Goal: Task Accomplishment & Management: Manage account settings

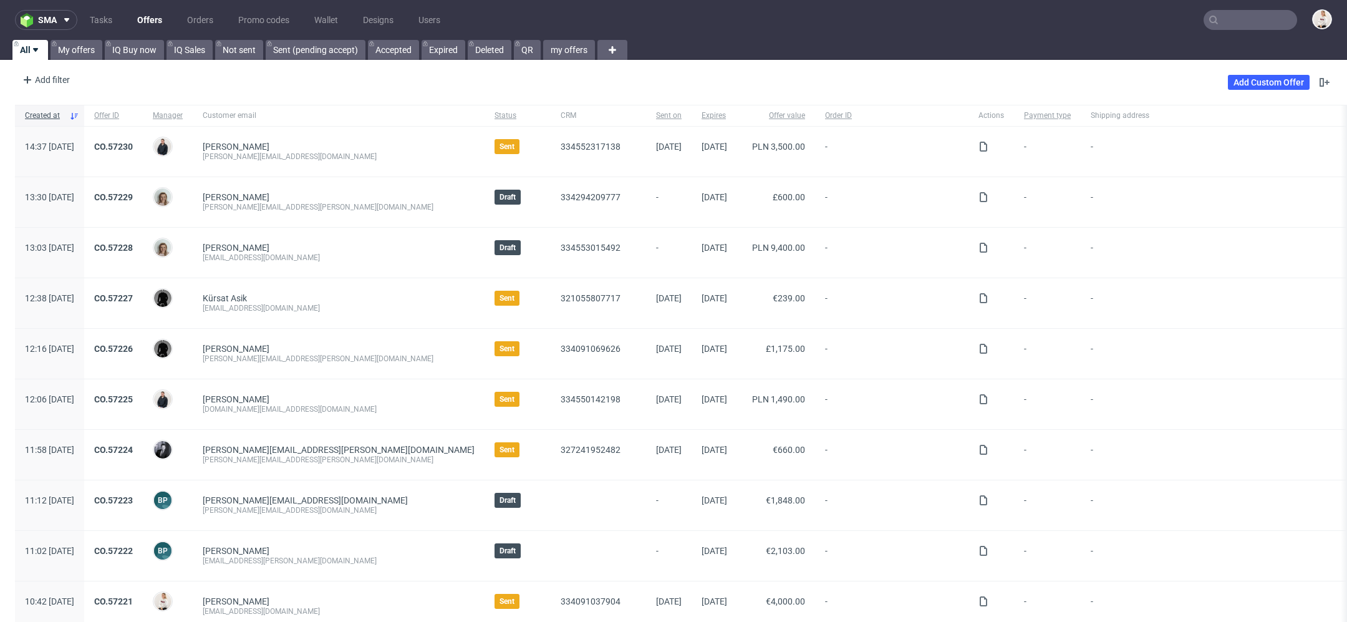
click at [1253, 22] on input "text" at bounding box center [1250, 20] width 94 height 20
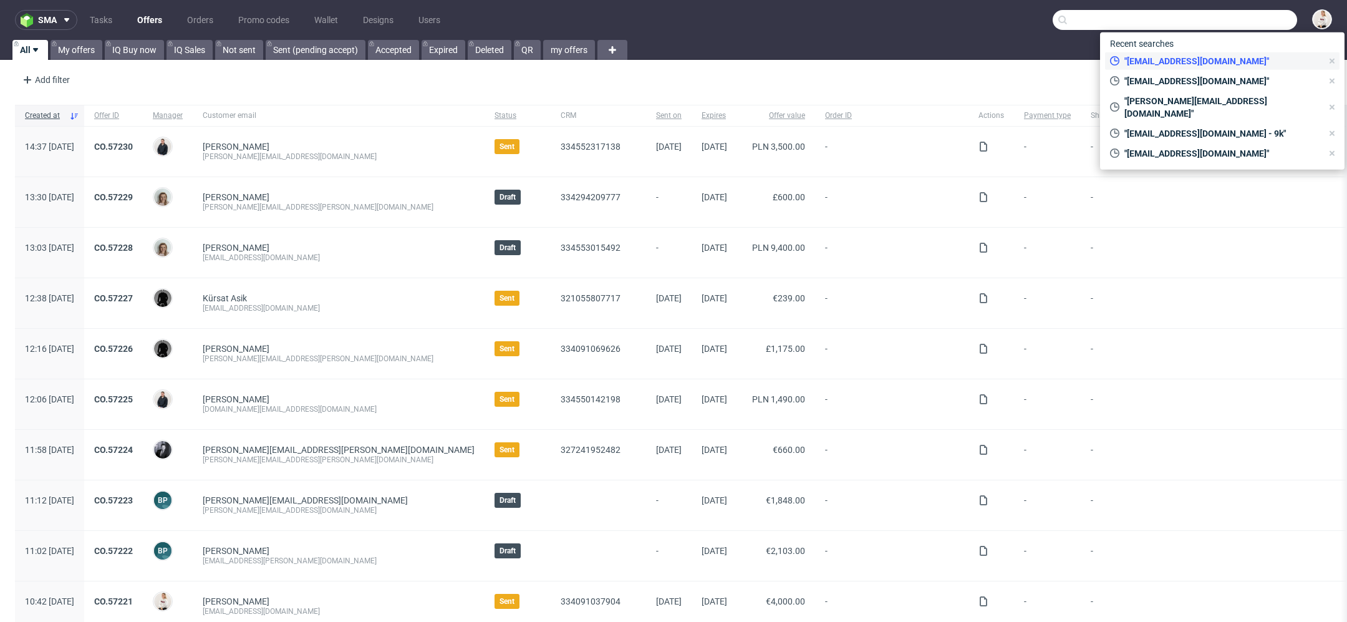
click at [1222, 52] on div ""hello@21collagen.ro"" at bounding box center [1216, 60] width 222 height 17
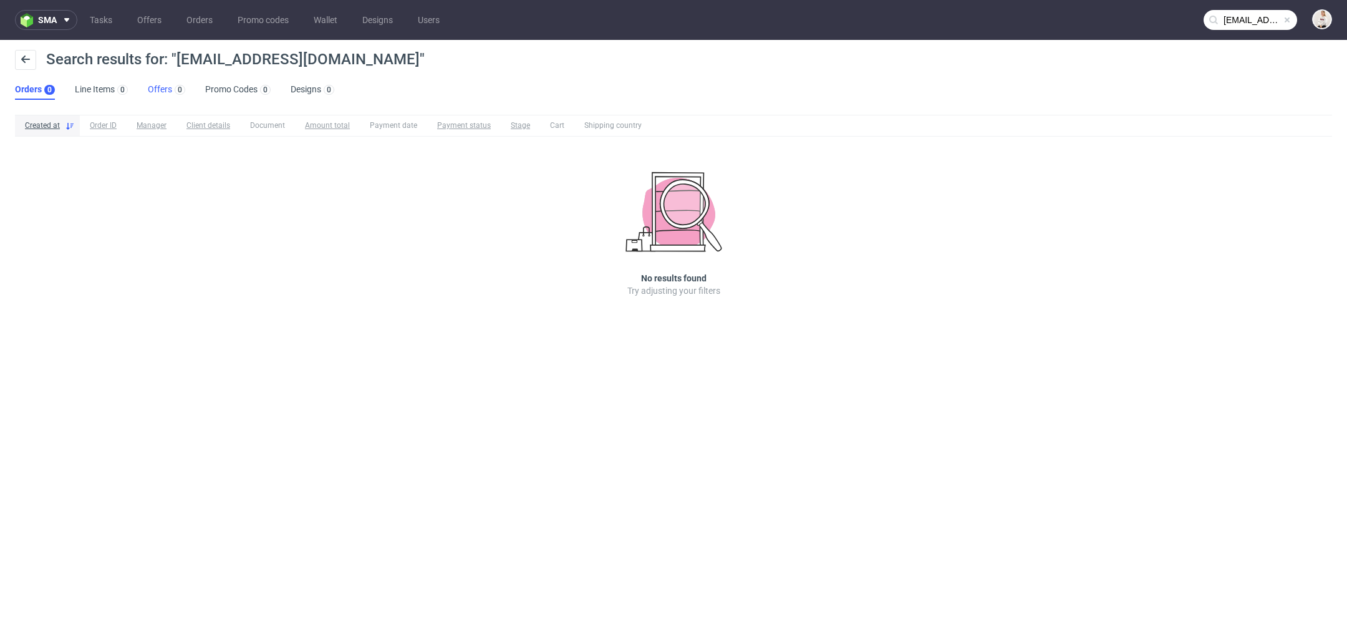
click at [160, 89] on link "Offers 0" at bounding box center [166, 90] width 37 height 20
click at [1258, 22] on input "[EMAIL_ADDRESS][DOMAIN_NAME]" at bounding box center [1250, 20] width 94 height 20
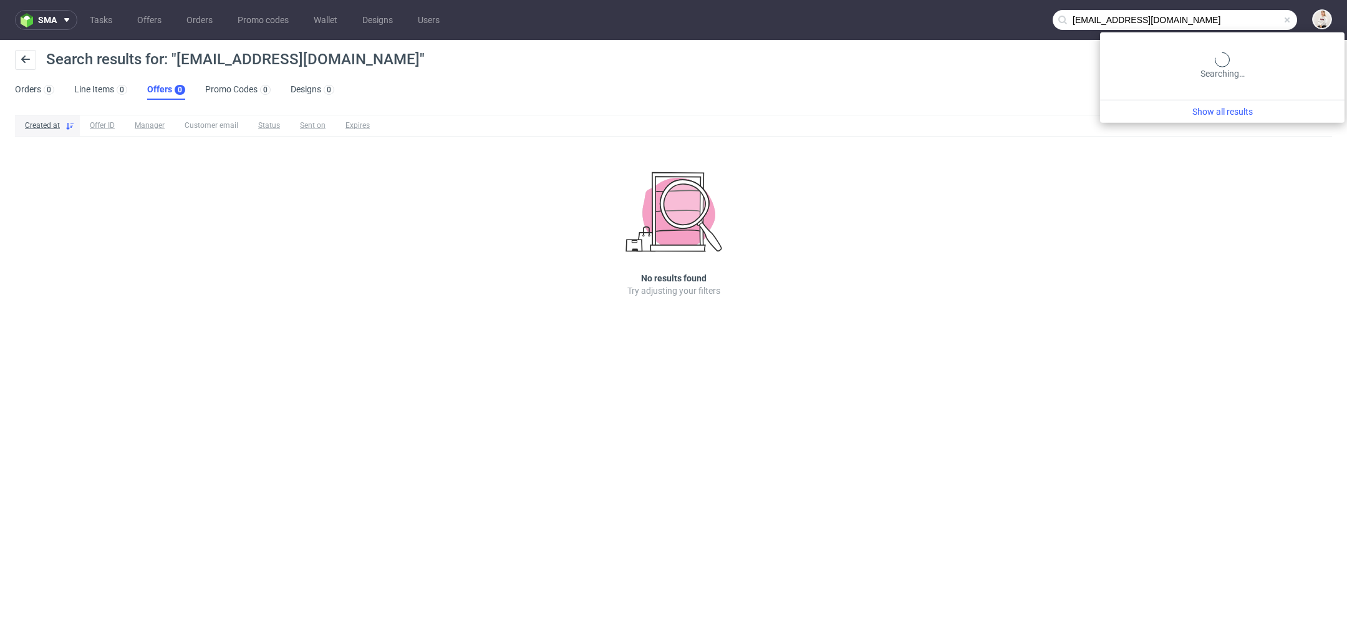
click at [1195, 16] on input "[EMAIL_ADDRESS][DOMAIN_NAME]" at bounding box center [1174, 20] width 244 height 20
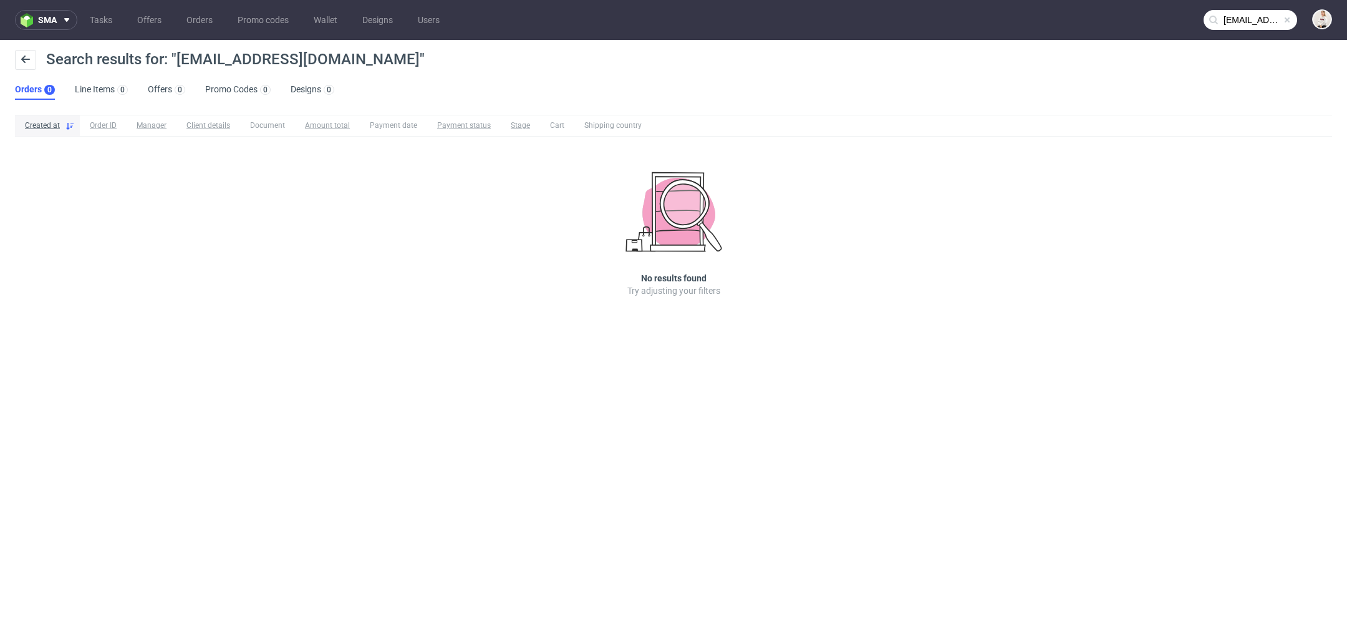
click at [1260, 26] on input "[EMAIL_ADDRESS][DOMAIN_NAME]" at bounding box center [1250, 20] width 94 height 20
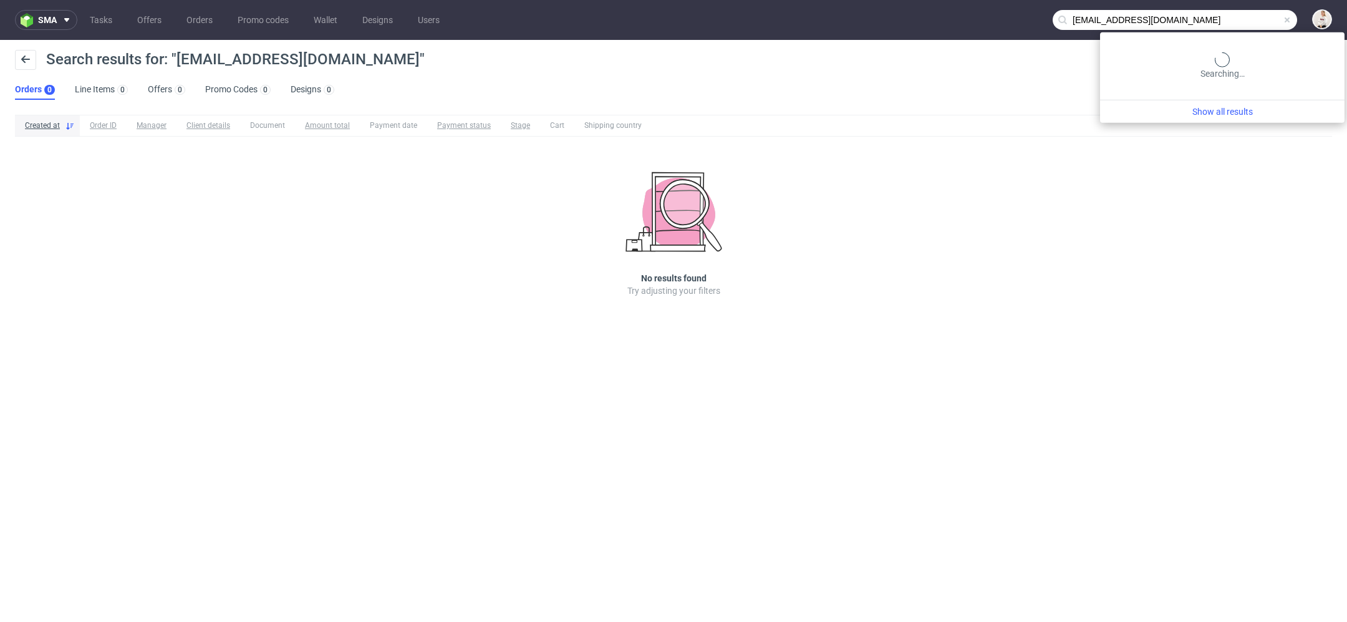
click at [1260, 26] on input "[EMAIL_ADDRESS][DOMAIN_NAME]" at bounding box center [1174, 20] width 244 height 20
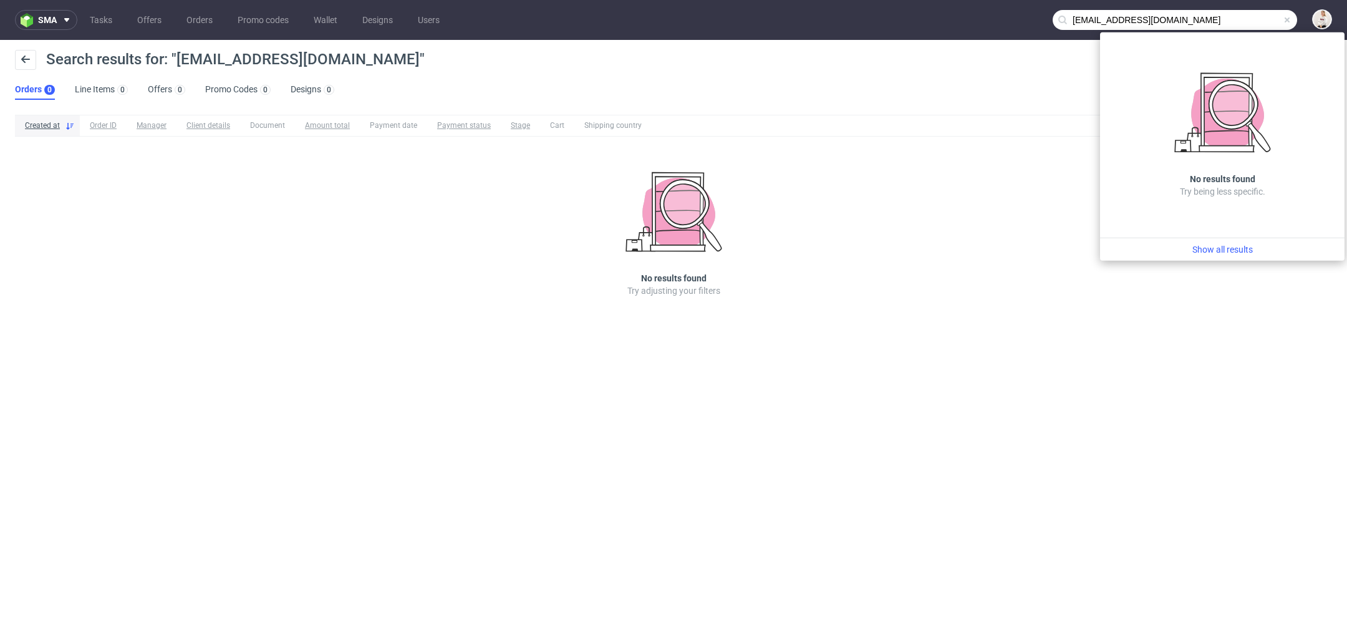
paste input "[PERSON_NAME]@arsdigitalis.i"
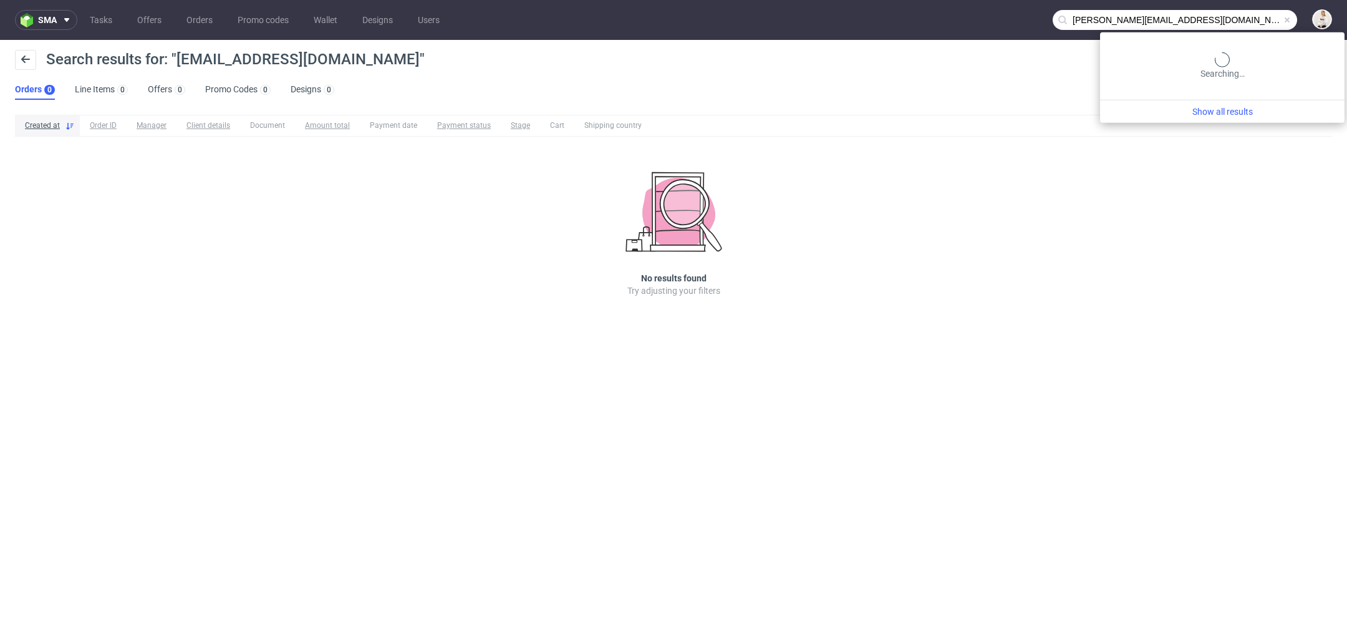
type input "[PERSON_NAME][EMAIL_ADDRESS][DOMAIN_NAME]"
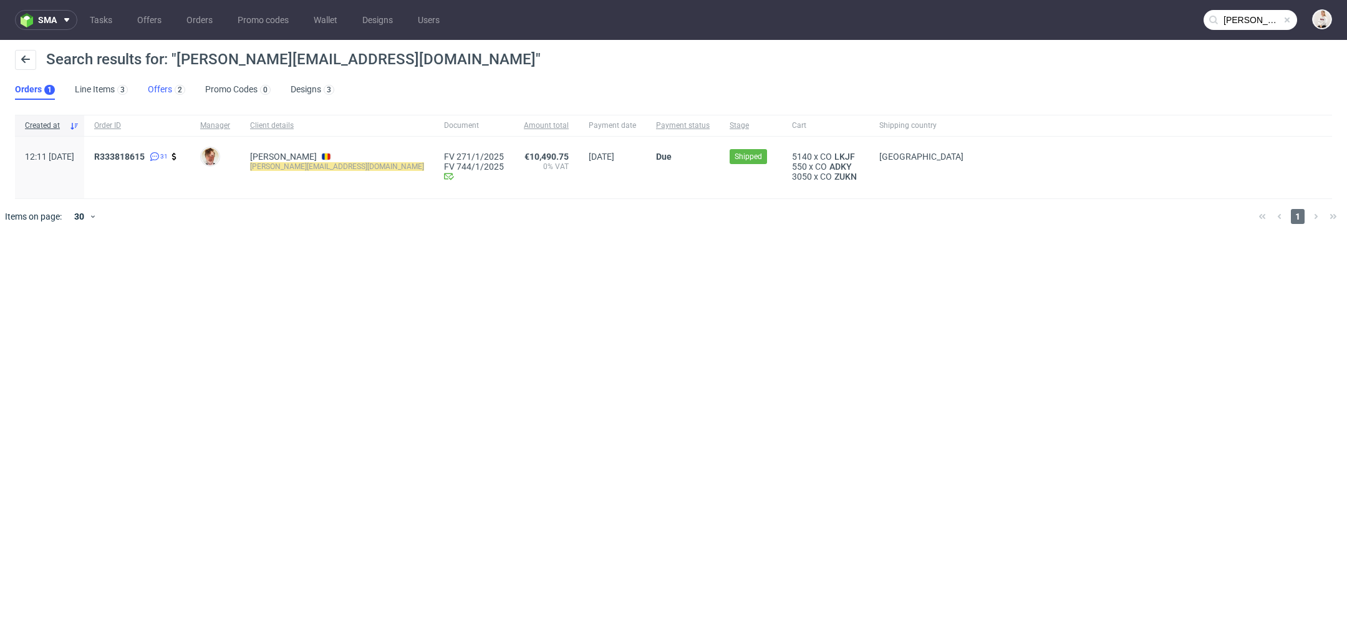
click at [169, 85] on link "Offers 2" at bounding box center [166, 90] width 37 height 20
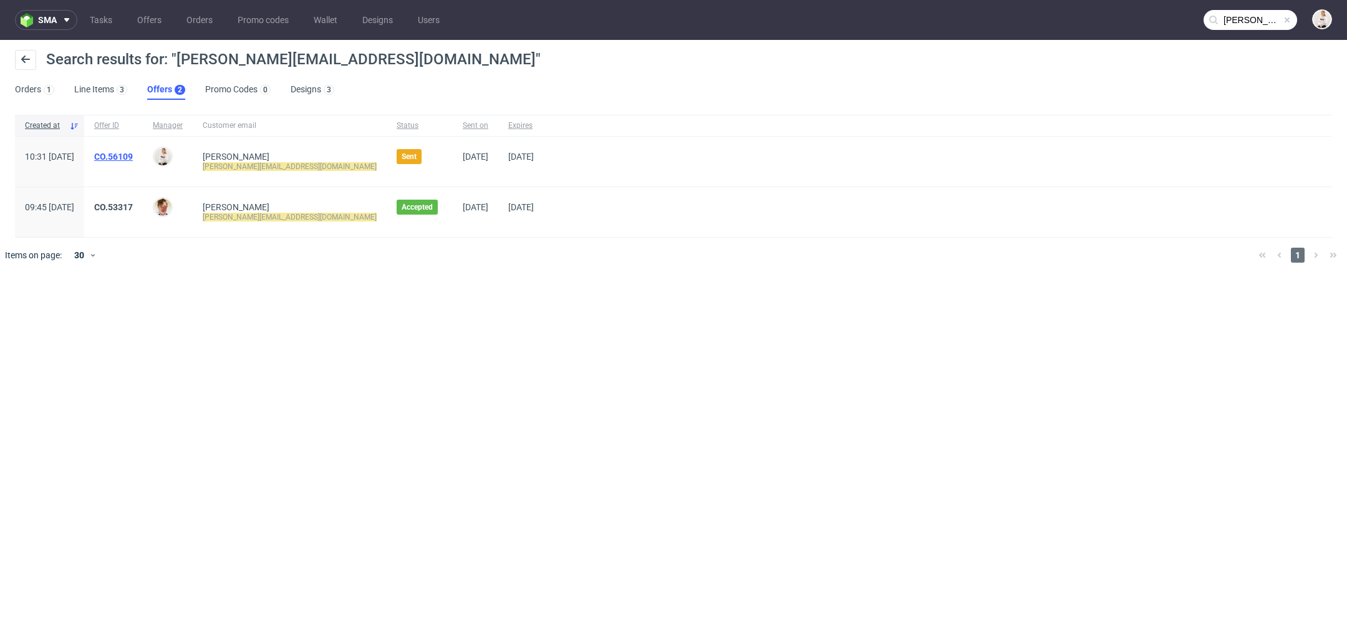
click at [133, 153] on link "CO.56109" at bounding box center [113, 157] width 39 height 10
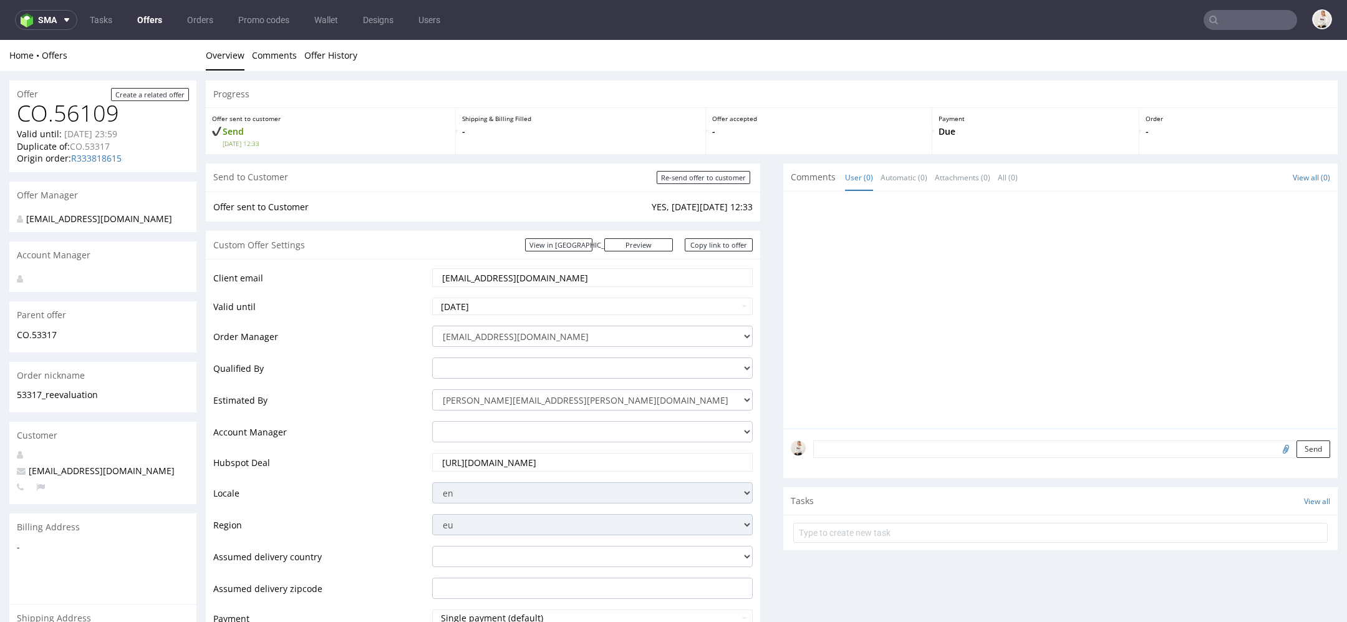
click at [547, 274] on input "hello@21collagen.ro" at bounding box center [592, 277] width 303 height 17
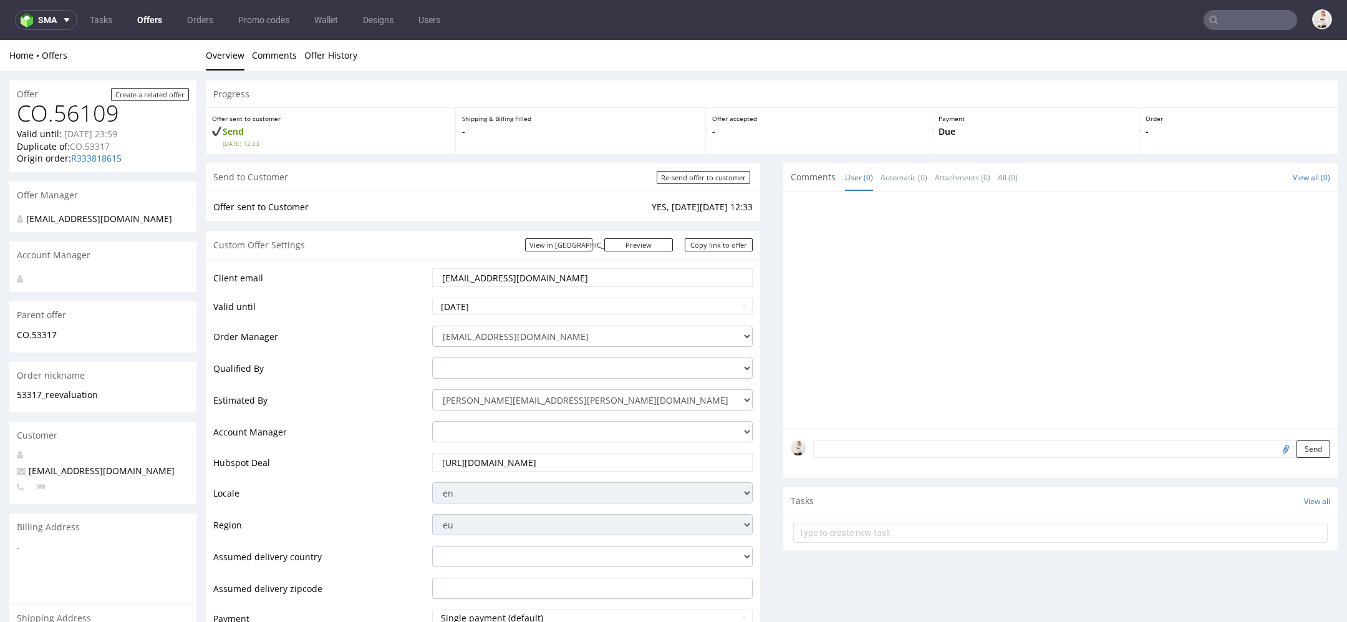
click at [547, 274] on input "hello@21collagen.ro" at bounding box center [592, 277] width 303 height 17
paste input "victor@arsdigitalis.i"
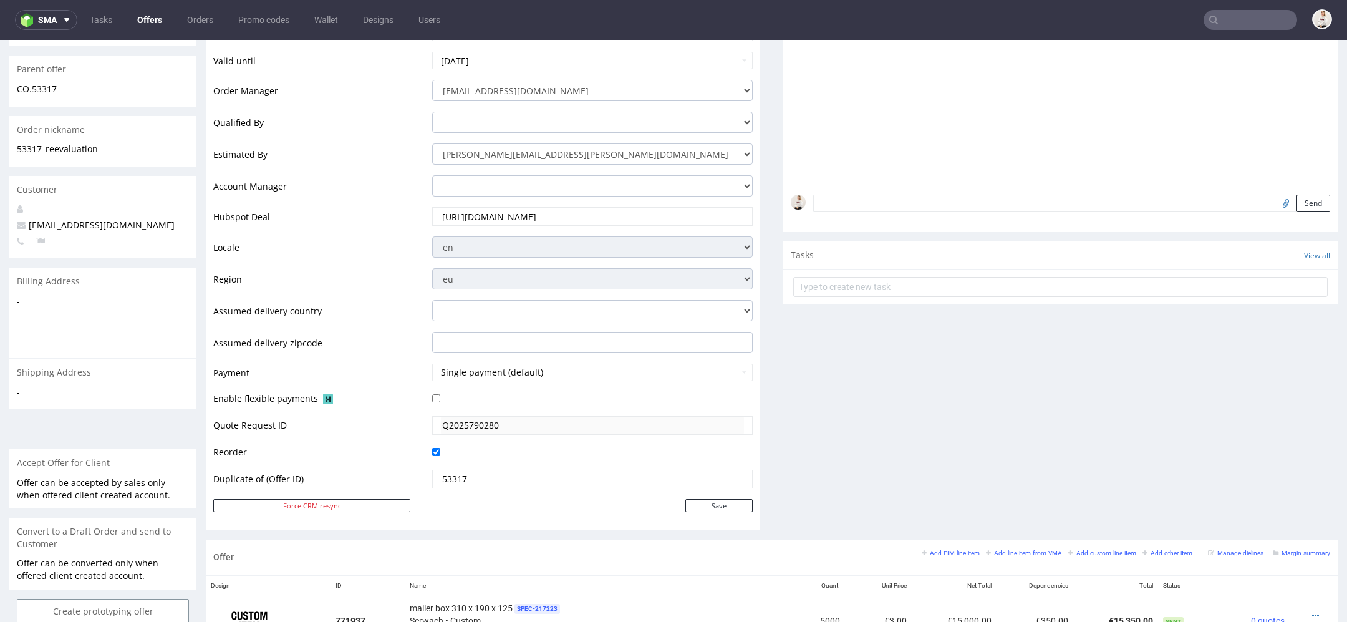
scroll to position [513, 0]
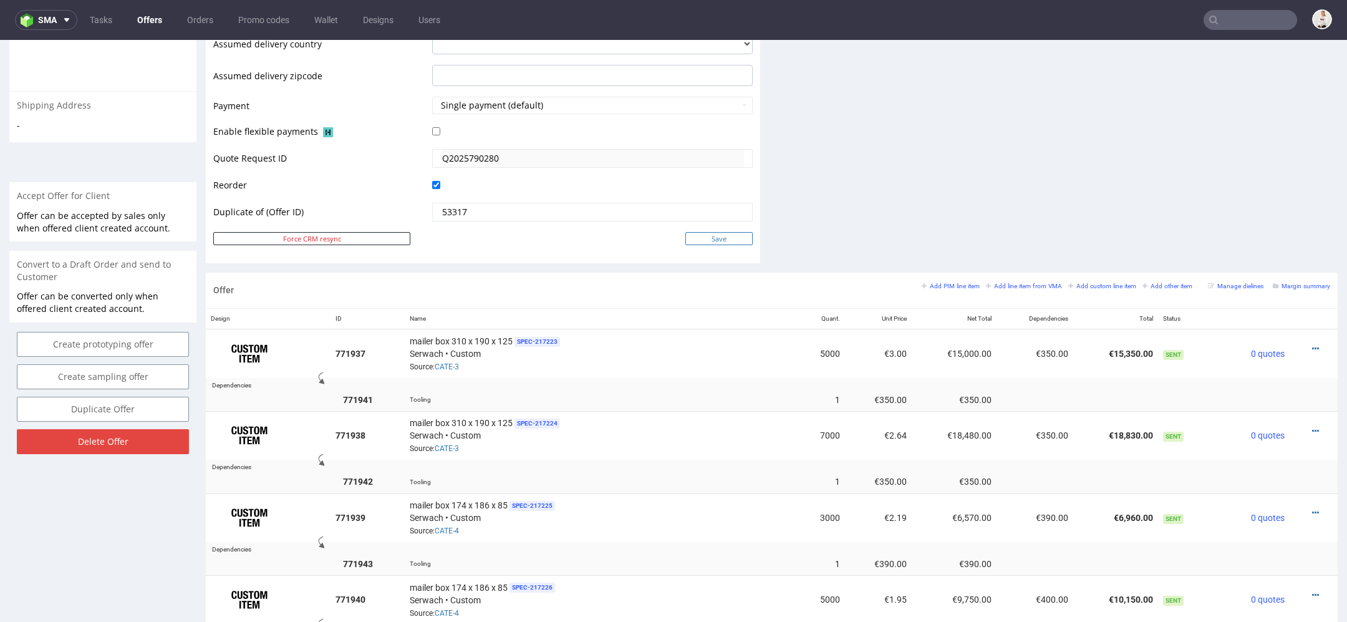
type input "victor@arsdigitalis.io"
click at [707, 236] on input "Save" at bounding box center [718, 238] width 67 height 13
type input "In progress..."
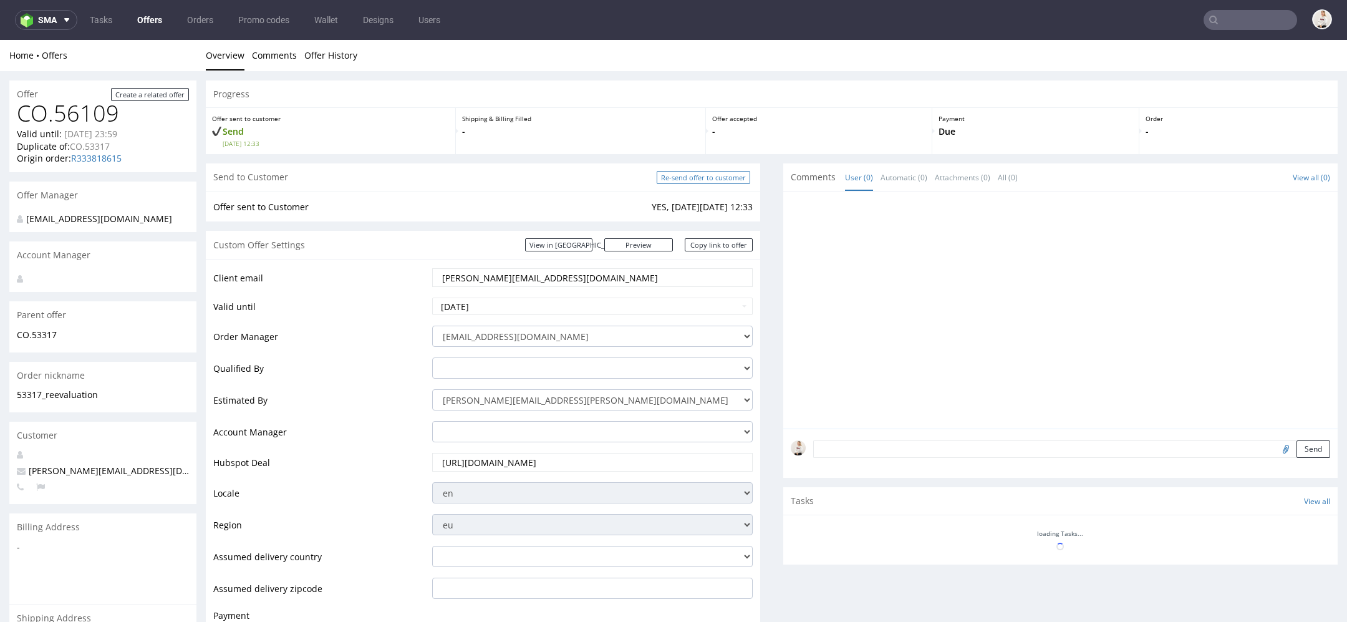
scroll to position [0, 0]
click at [704, 174] on input "Re-send offer to customer" at bounding box center [704, 177] width 94 height 13
click at [710, 180] on input "Re-send offer to customer" at bounding box center [704, 177] width 94 height 13
click at [720, 249] on link "Copy link to offer" at bounding box center [719, 244] width 69 height 13
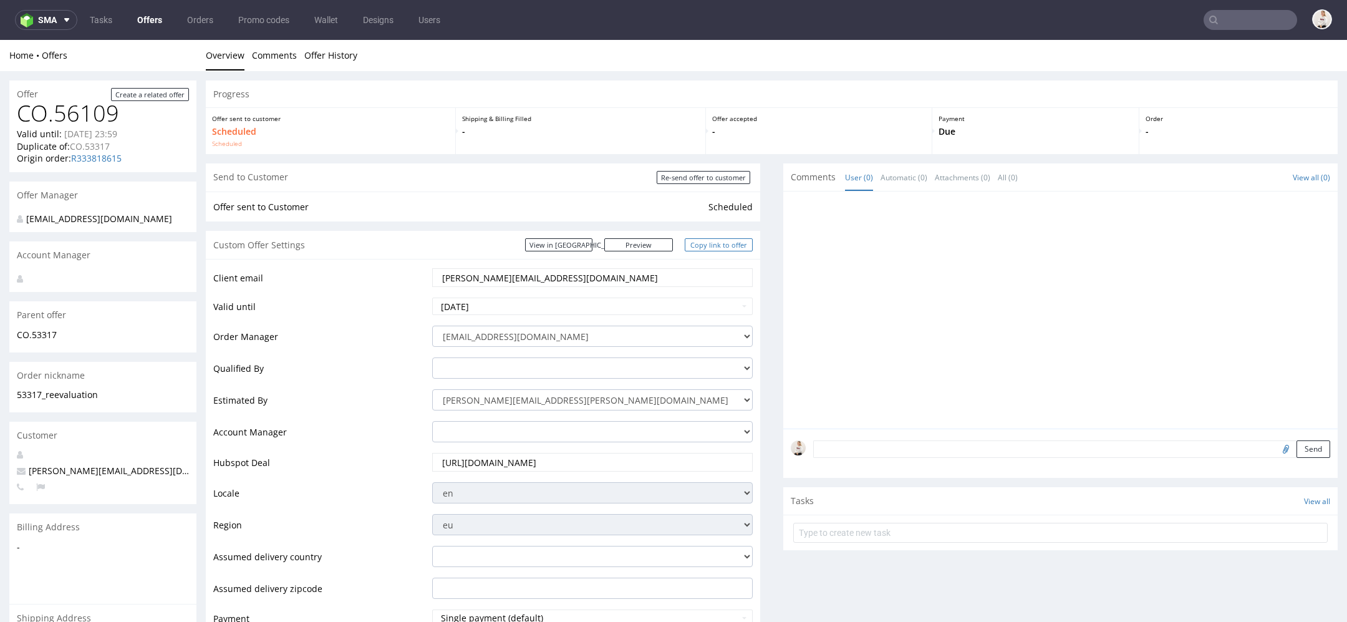
click at [715, 249] on link "Copy link to offer" at bounding box center [719, 244] width 69 height 13
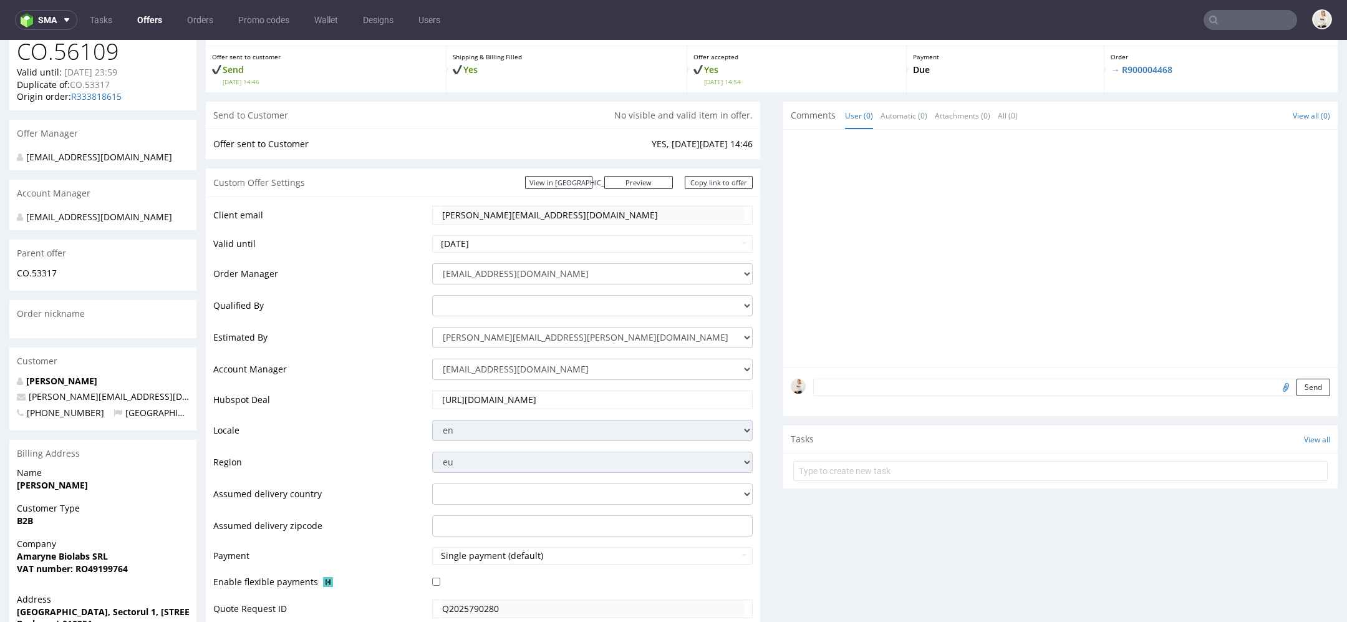
scroll to position [97, 0]
drag, startPoint x: 127, startPoint y: 407, endPoint x: 29, endPoint y: 408, distance: 97.3
click at [29, 401] on p "[PERSON_NAME][EMAIL_ADDRESS][DOMAIN_NAME]" at bounding box center [103, 394] width 172 height 12
copy span "[PERSON_NAME][EMAIL_ADDRESS][DOMAIN_NAME]"
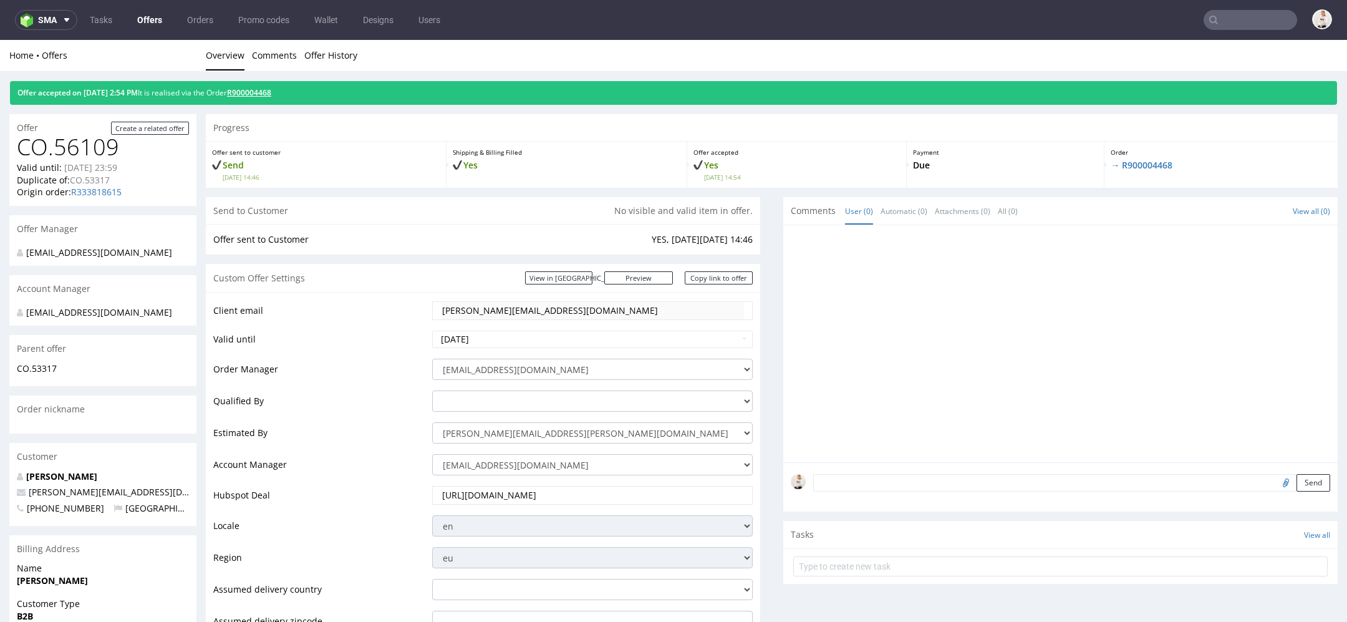
click at [282, 88] on div "Offer accepted on 15.10.2025 2:54 PM It is realised via the Order R900004468" at bounding box center [673, 93] width 1327 height 24
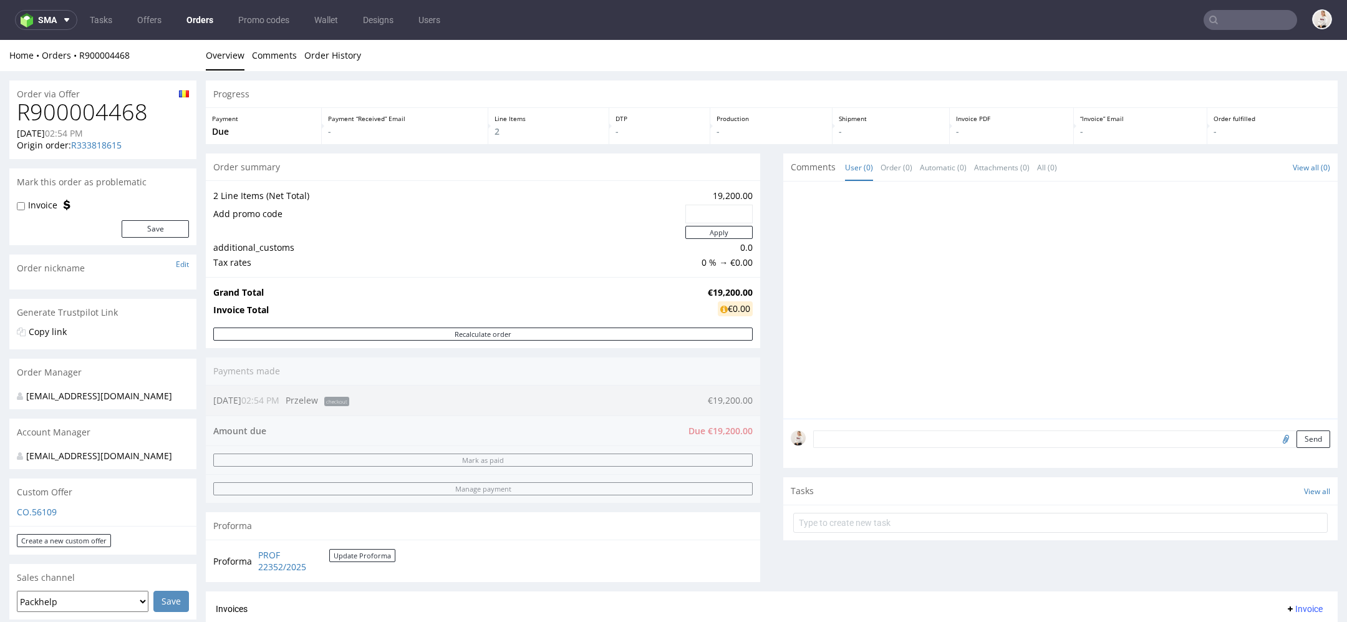
click at [108, 112] on h1 "R900004468" at bounding box center [103, 112] width 172 height 25
copy h1 "R900004468"
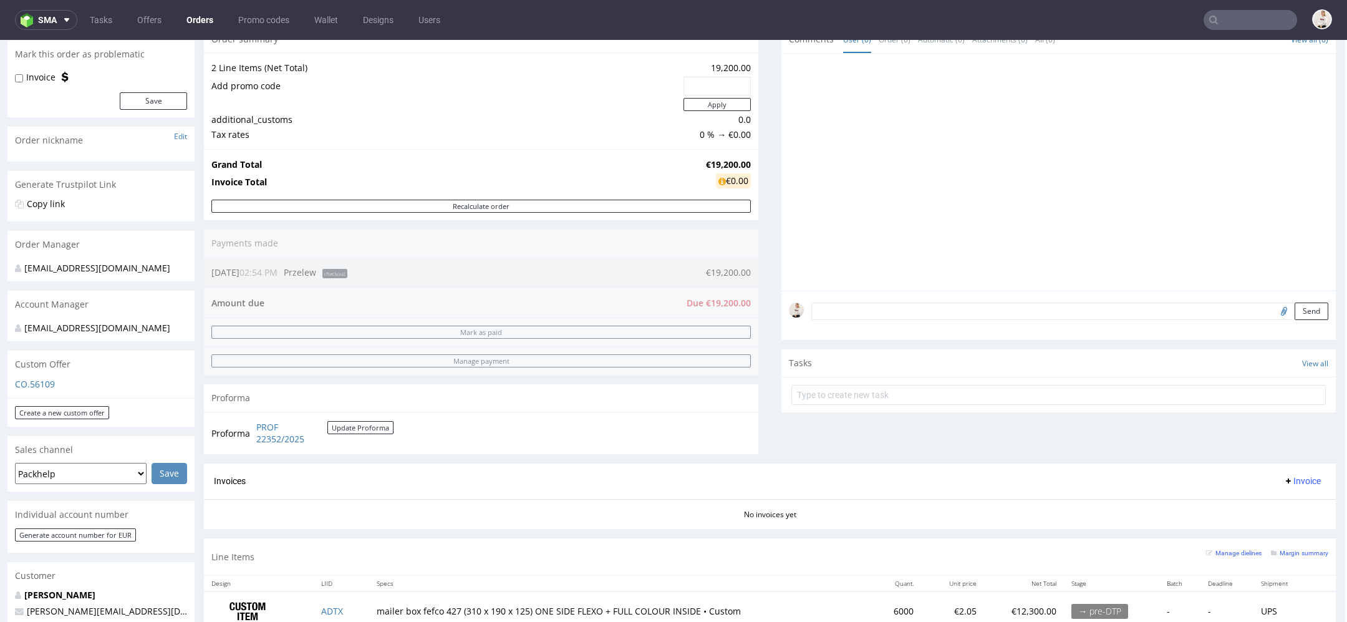
scroll to position [0, 2]
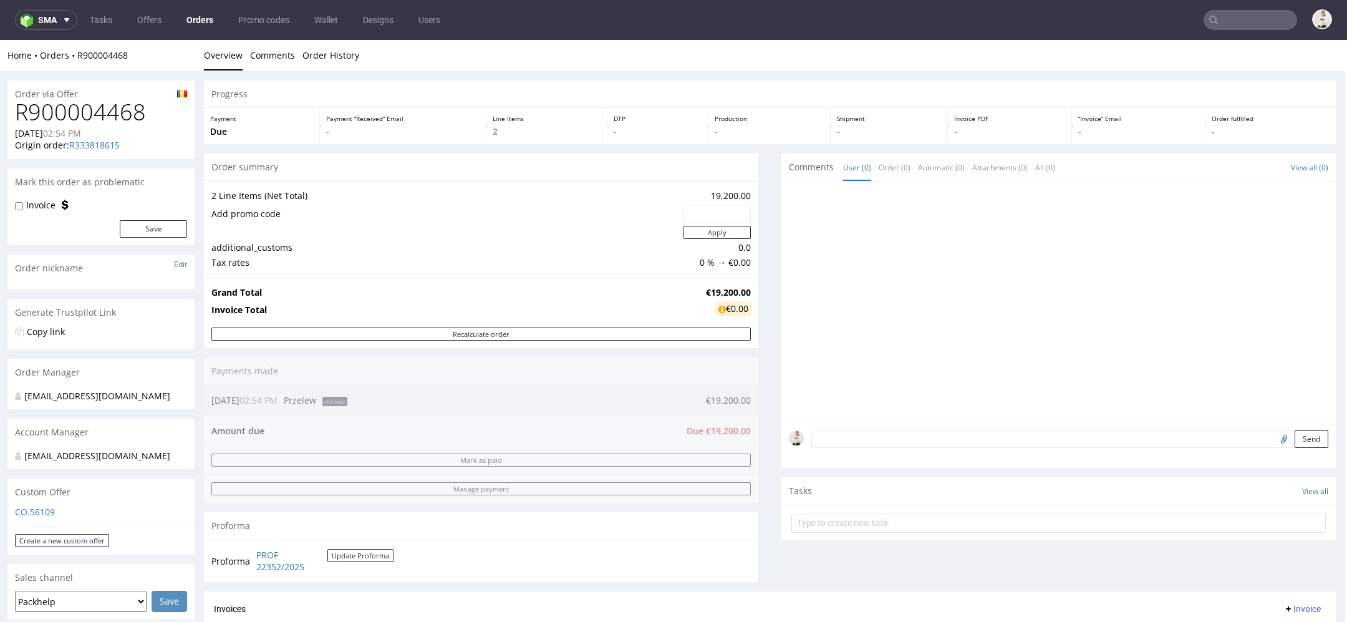
click at [121, 109] on h1 "R900004468" at bounding box center [101, 112] width 172 height 25
copy h1 "R900004468"
click at [713, 291] on strong "€19,200.00" at bounding box center [728, 292] width 45 height 12
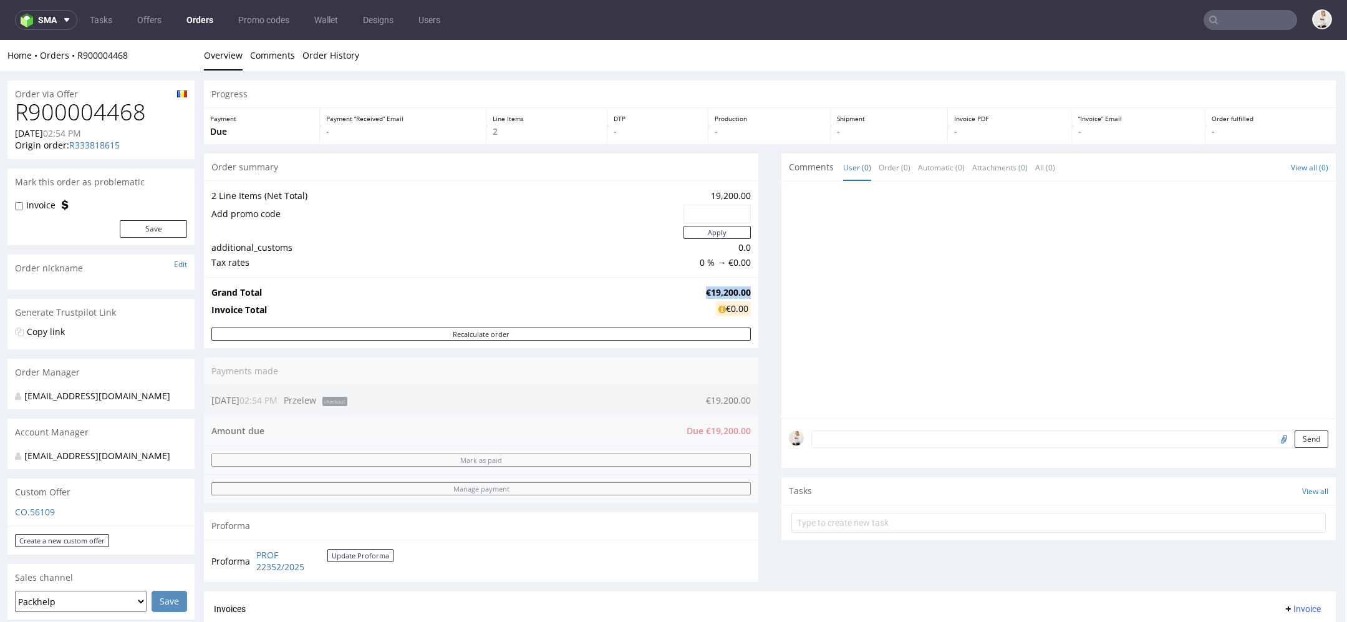
click at [713, 291] on strong "€19,200.00" at bounding box center [728, 292] width 45 height 12
copy strong "€19,200.00"
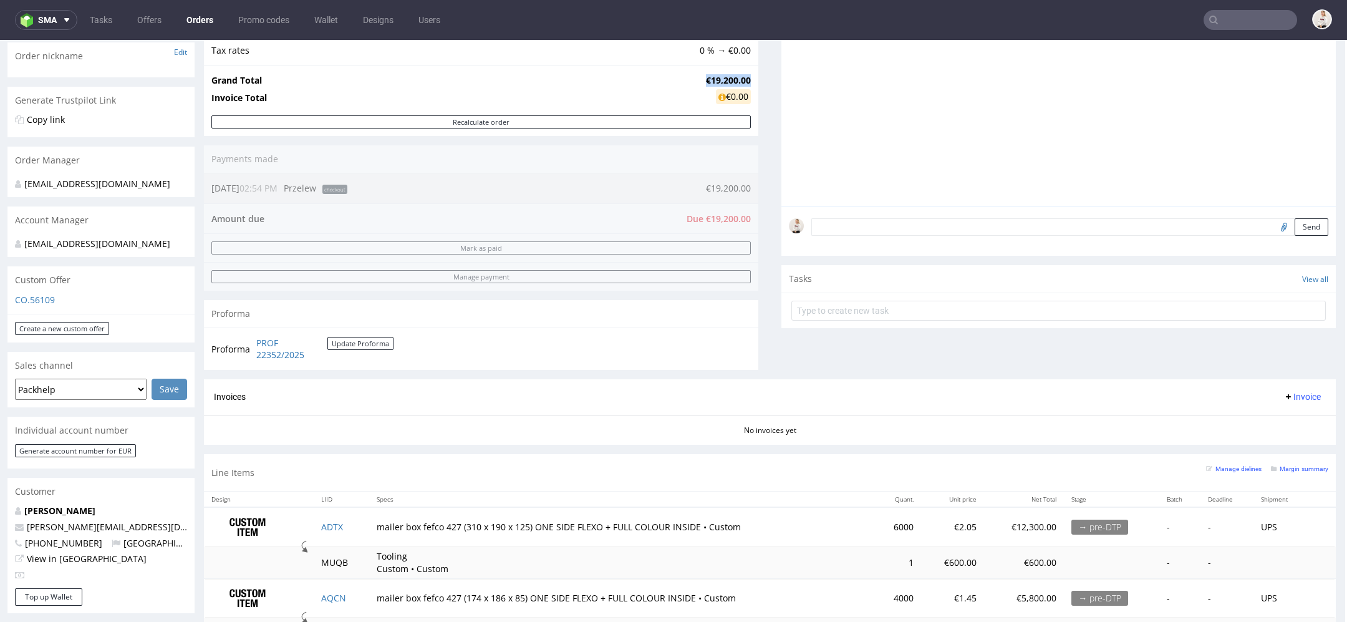
scroll to position [197, 2]
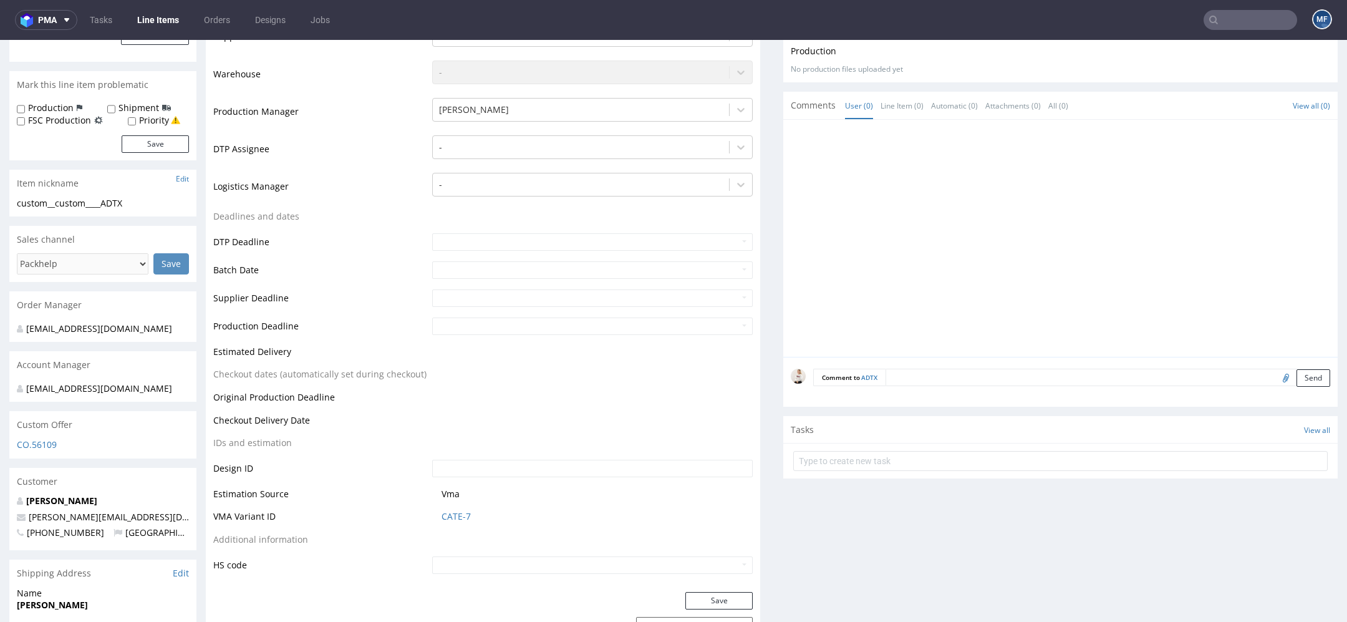
scroll to position [388, 0]
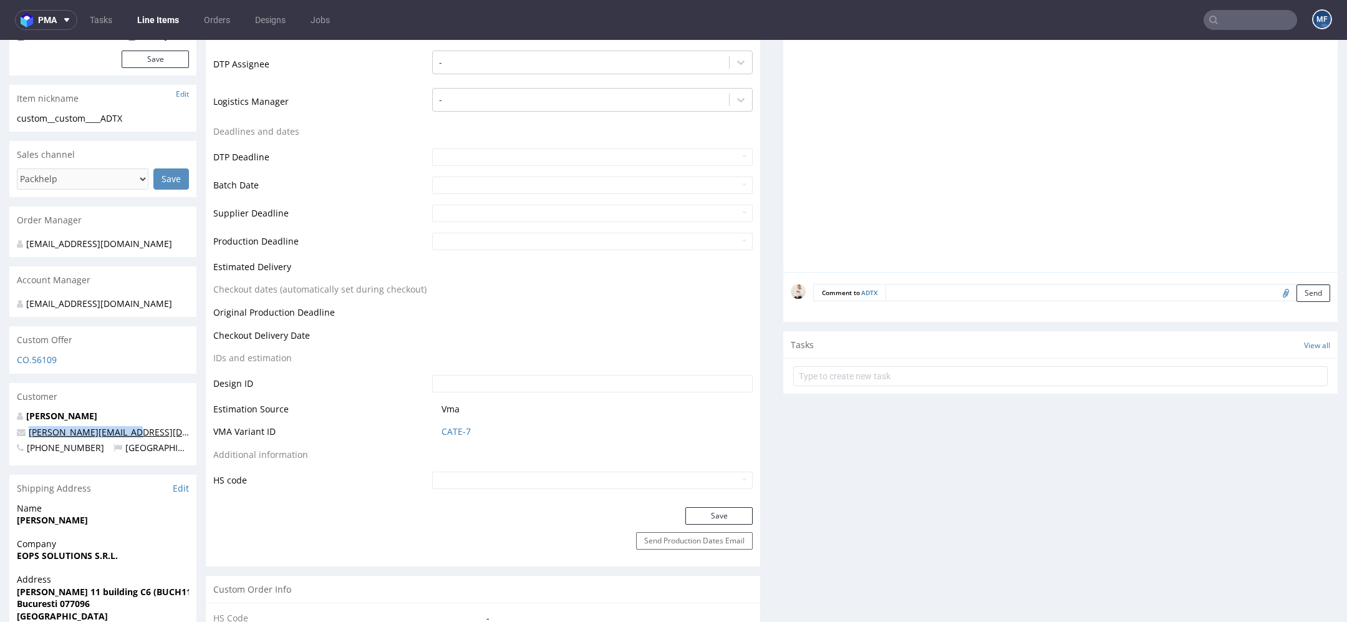
drag, startPoint x: 128, startPoint y: 445, endPoint x: 29, endPoint y: 447, distance: 99.2
click at [29, 438] on p "victor@arsdigitalis.io" at bounding box center [103, 432] width 172 height 12
copy link "victor@arsdigitalis.io"
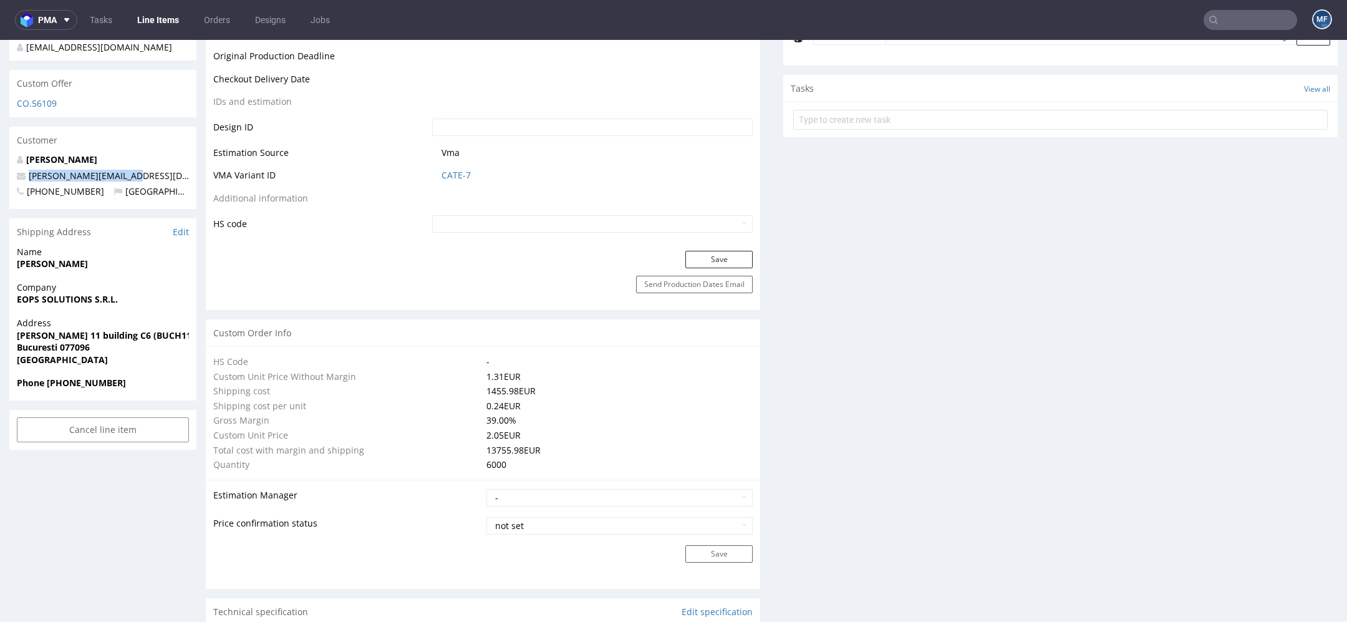
scroll to position [655, 0]
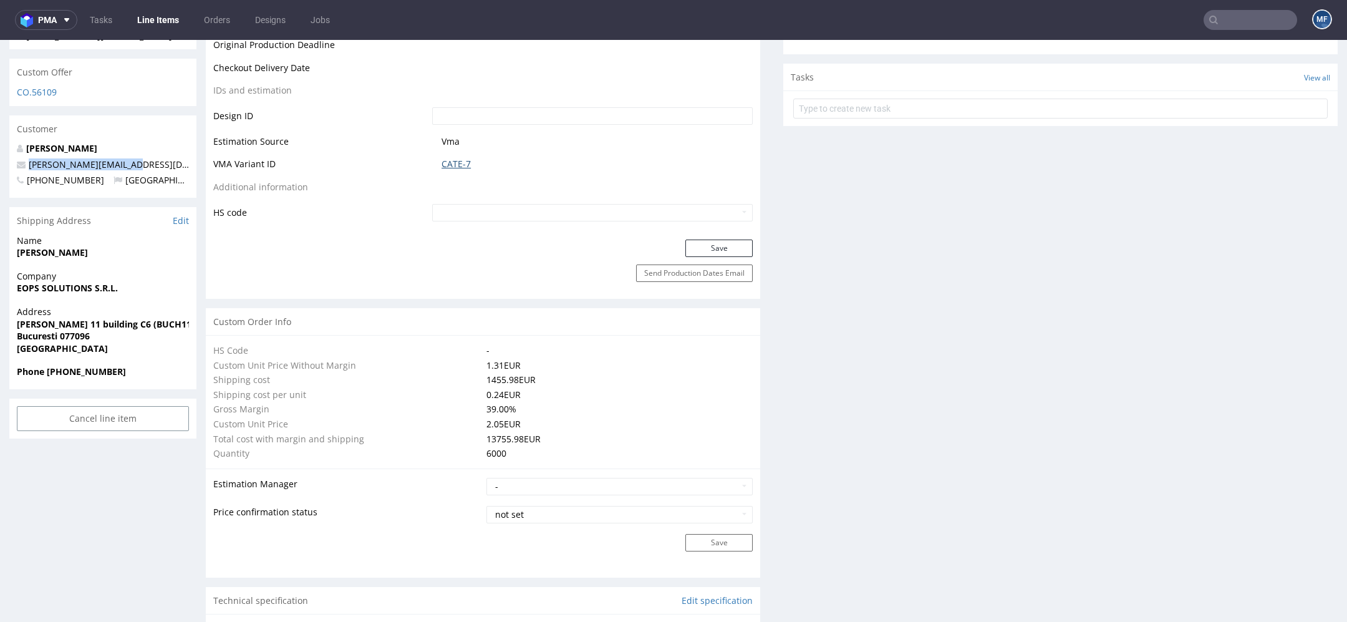
click at [453, 160] on link "CATE-7" at bounding box center [455, 164] width 29 height 12
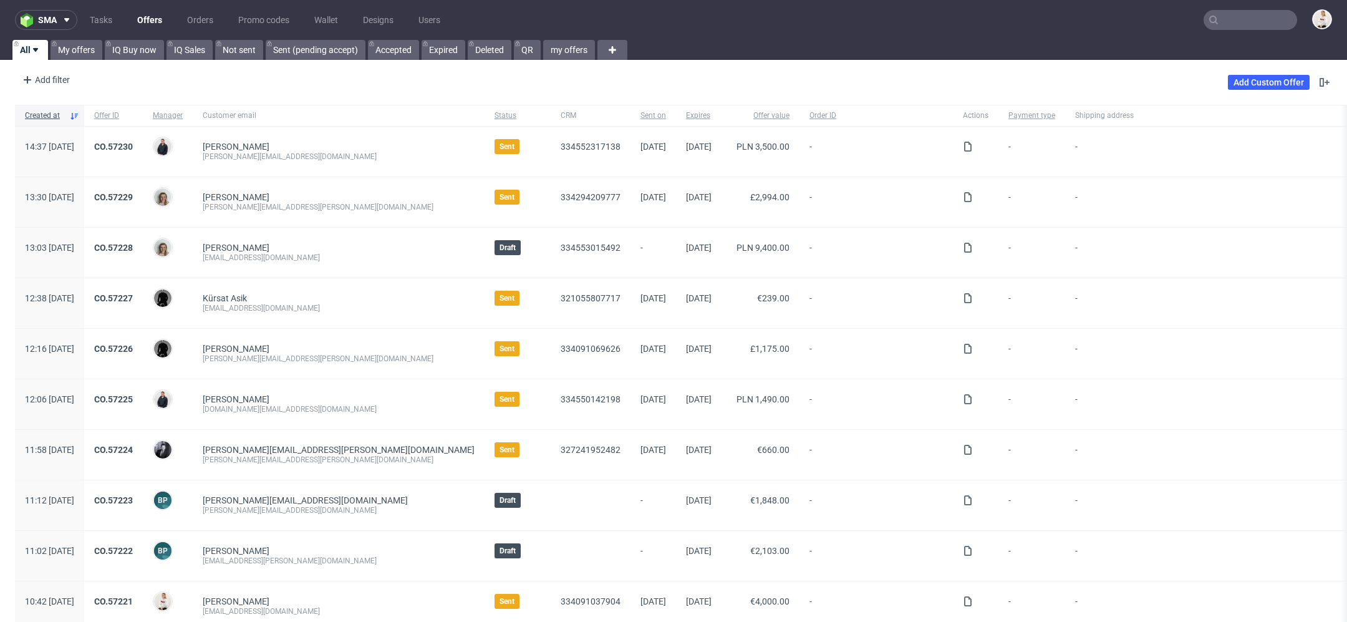
click at [1243, 15] on input "text" at bounding box center [1250, 20] width 94 height 20
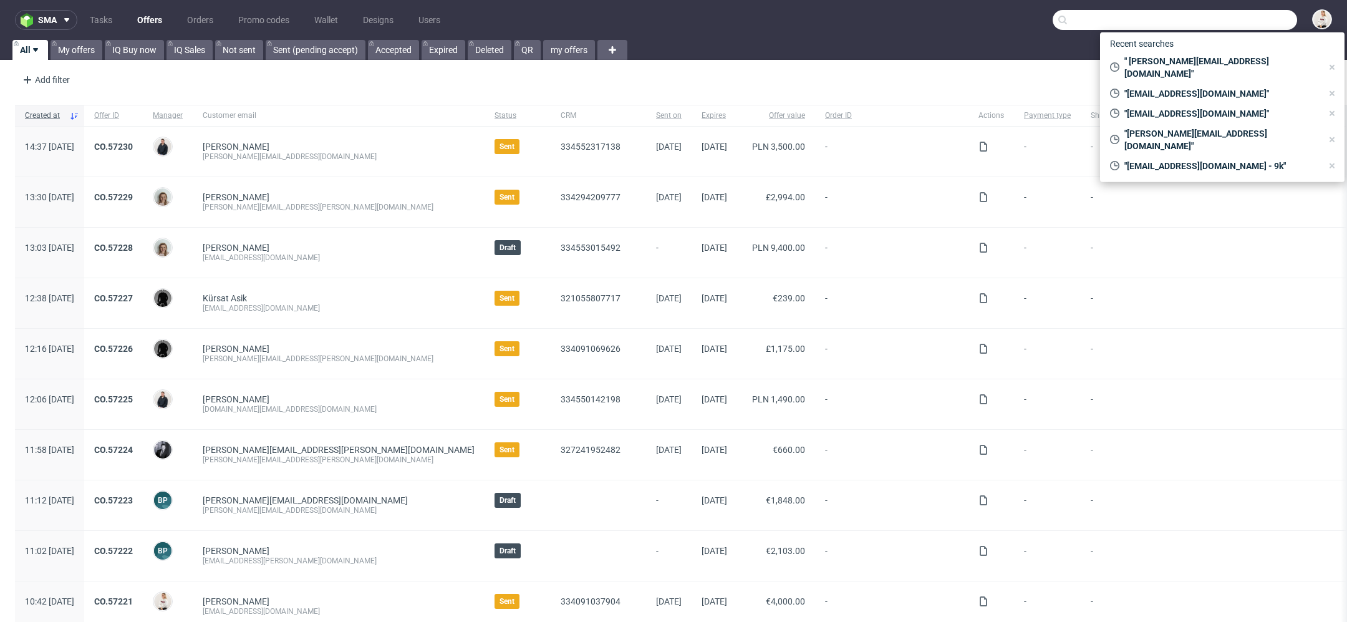
paste input "torkishh@gmail.com"
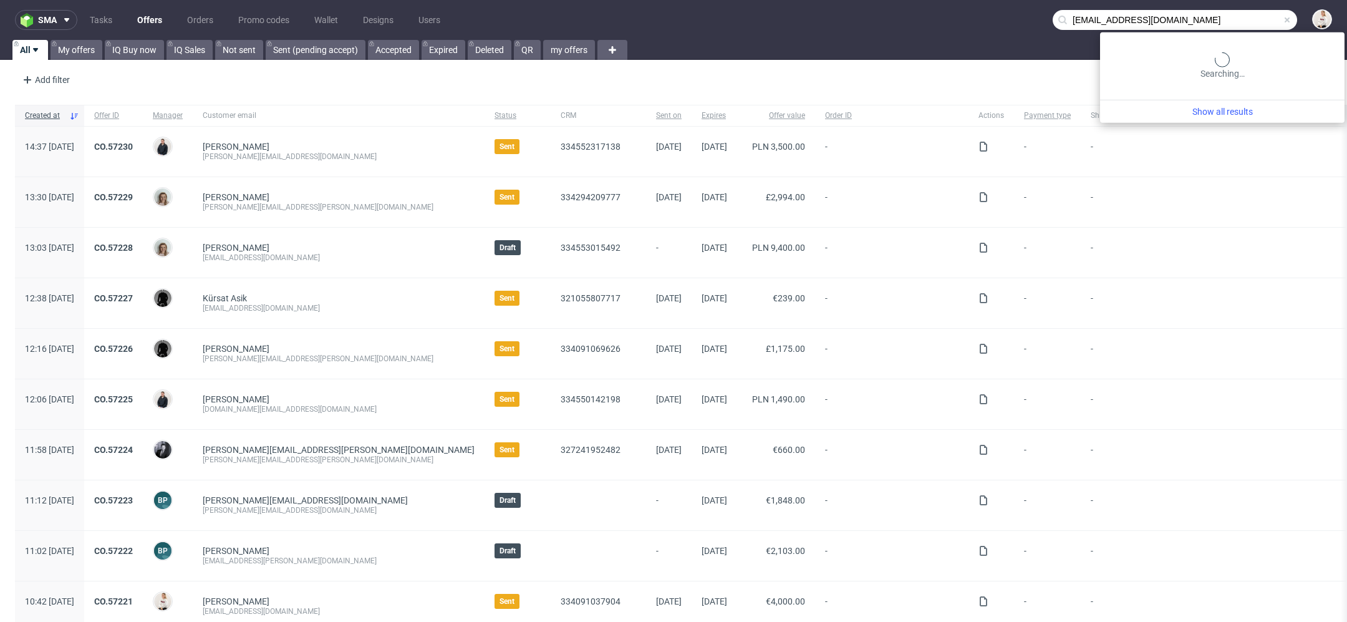
type input "torkishh@gmail.com"
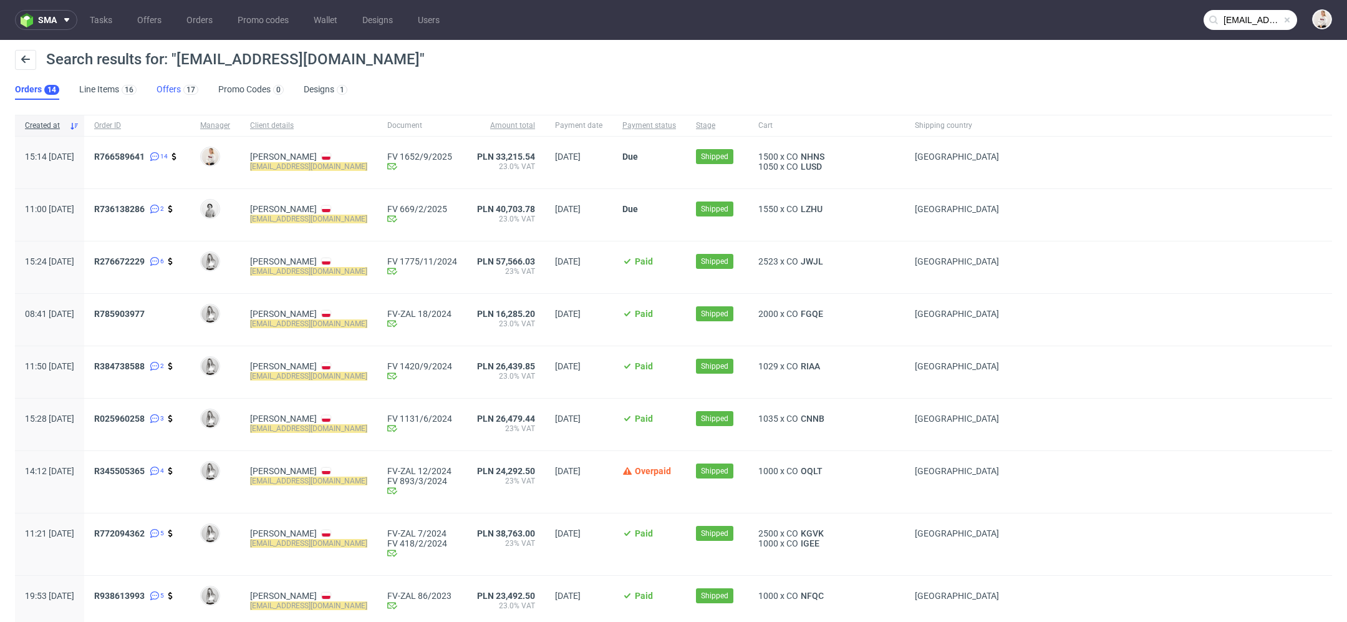
click at [181, 90] on div "17" at bounding box center [189, 89] width 17 height 12
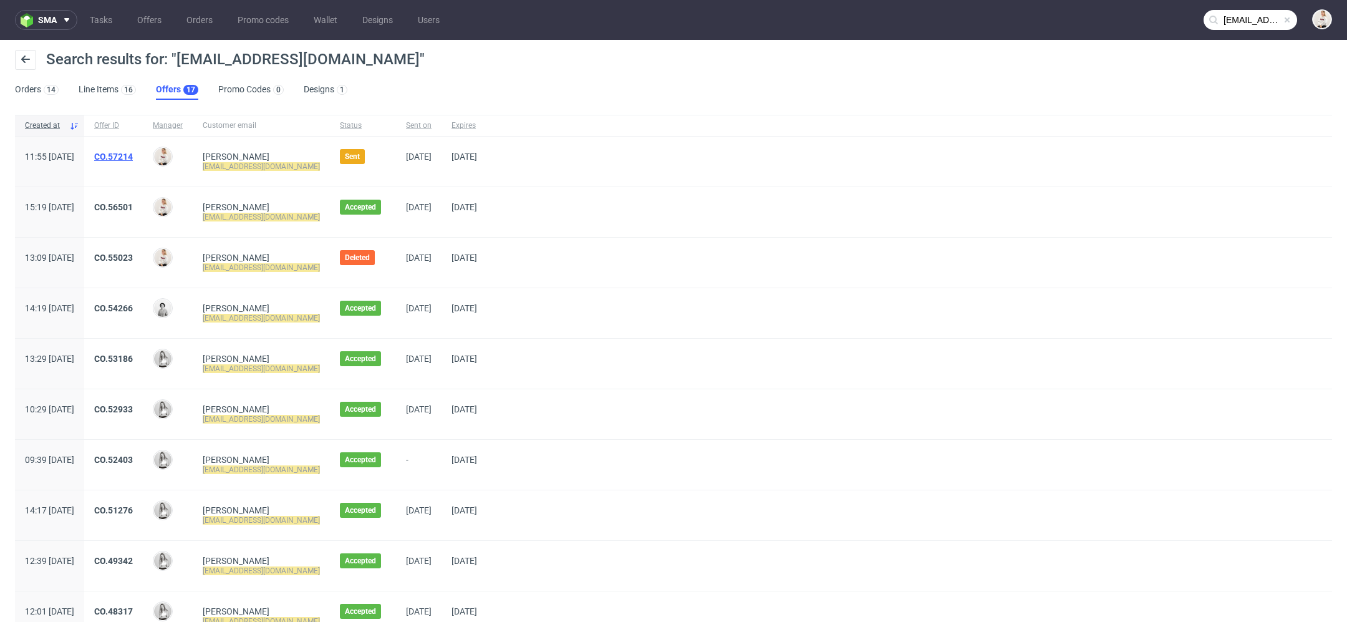
click at [133, 154] on link "CO.57214" at bounding box center [113, 157] width 39 height 10
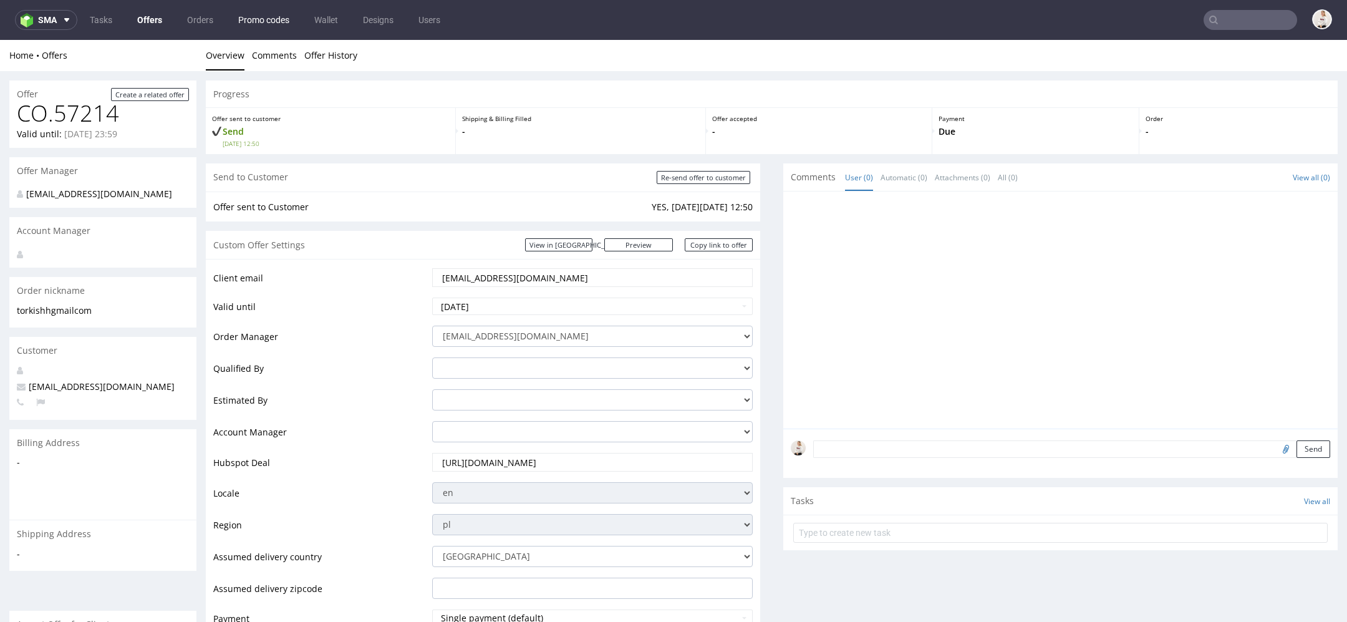
type input "torkishh@gmail.com"
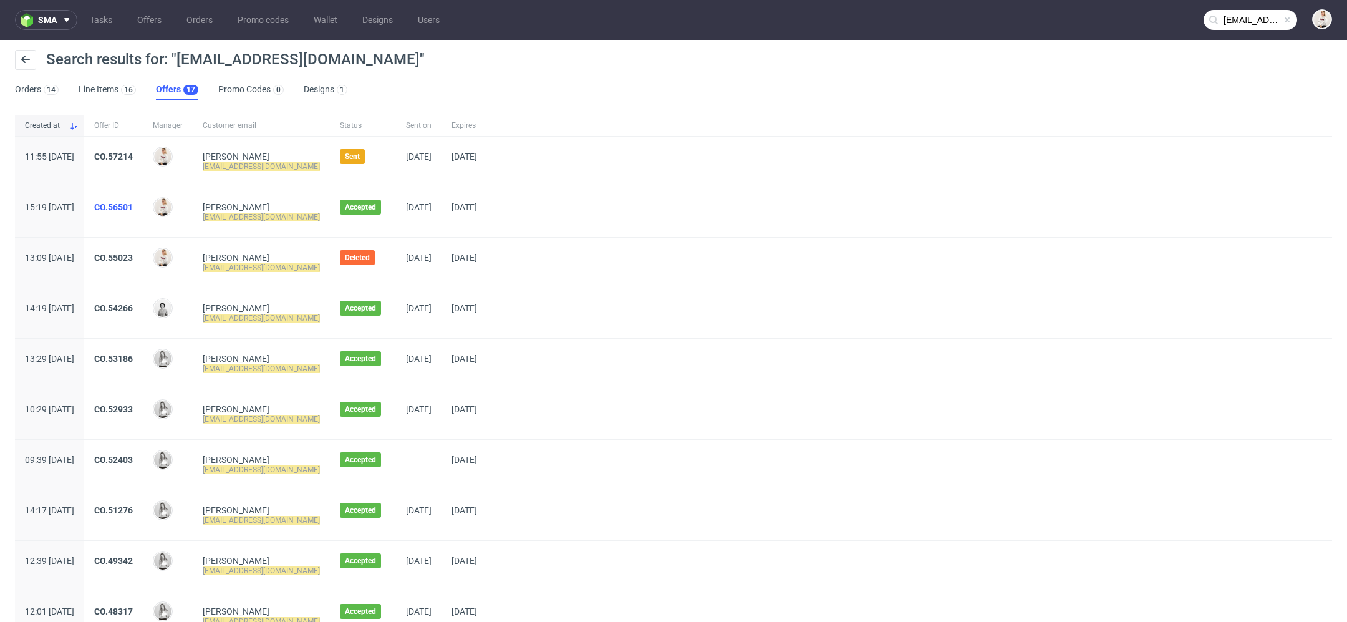
click at [133, 208] on link "CO.56501" at bounding box center [113, 207] width 39 height 10
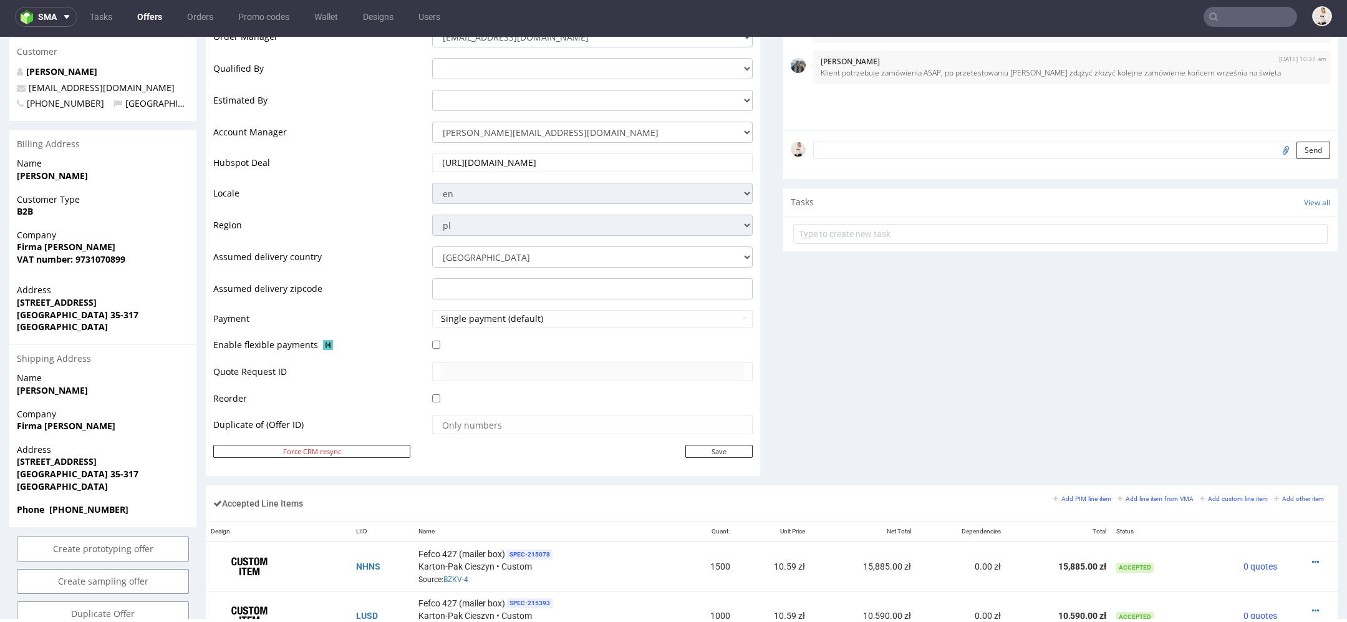
scroll to position [322, 0]
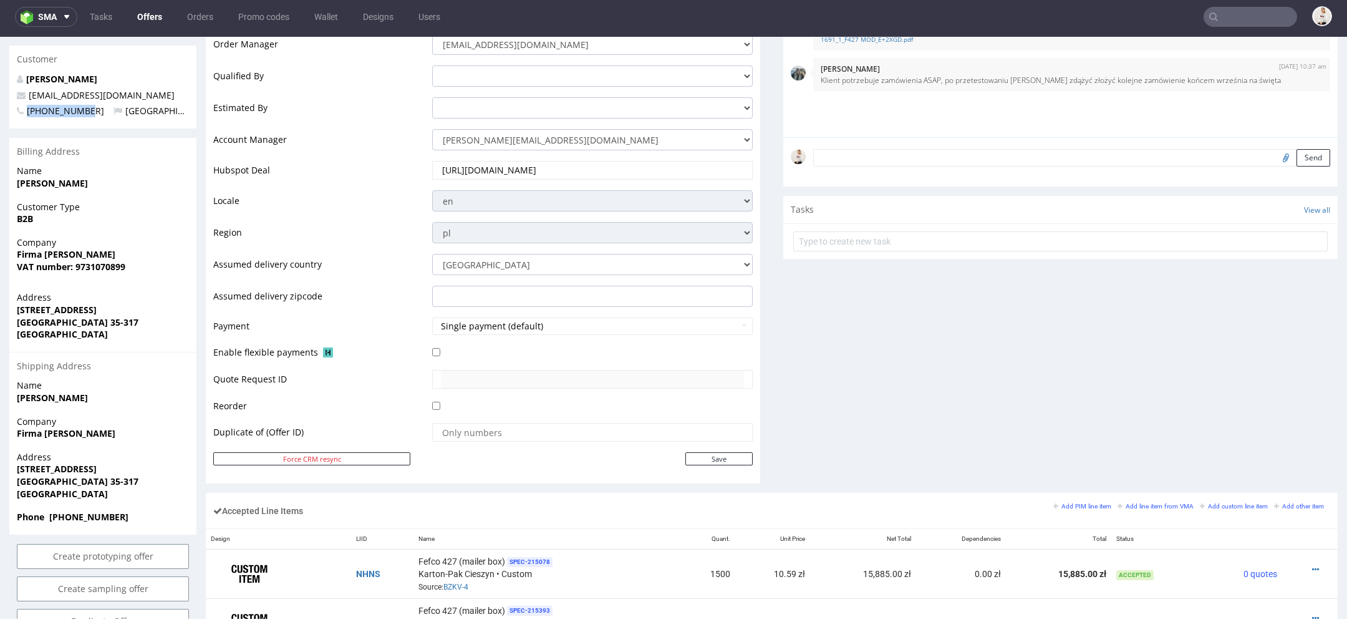
drag, startPoint x: 89, startPoint y: 99, endPoint x: 25, endPoint y: 104, distance: 63.7
click at [25, 105] on p "+48737815893 Poland" at bounding box center [103, 111] width 172 height 12
copy span "+48737815893"
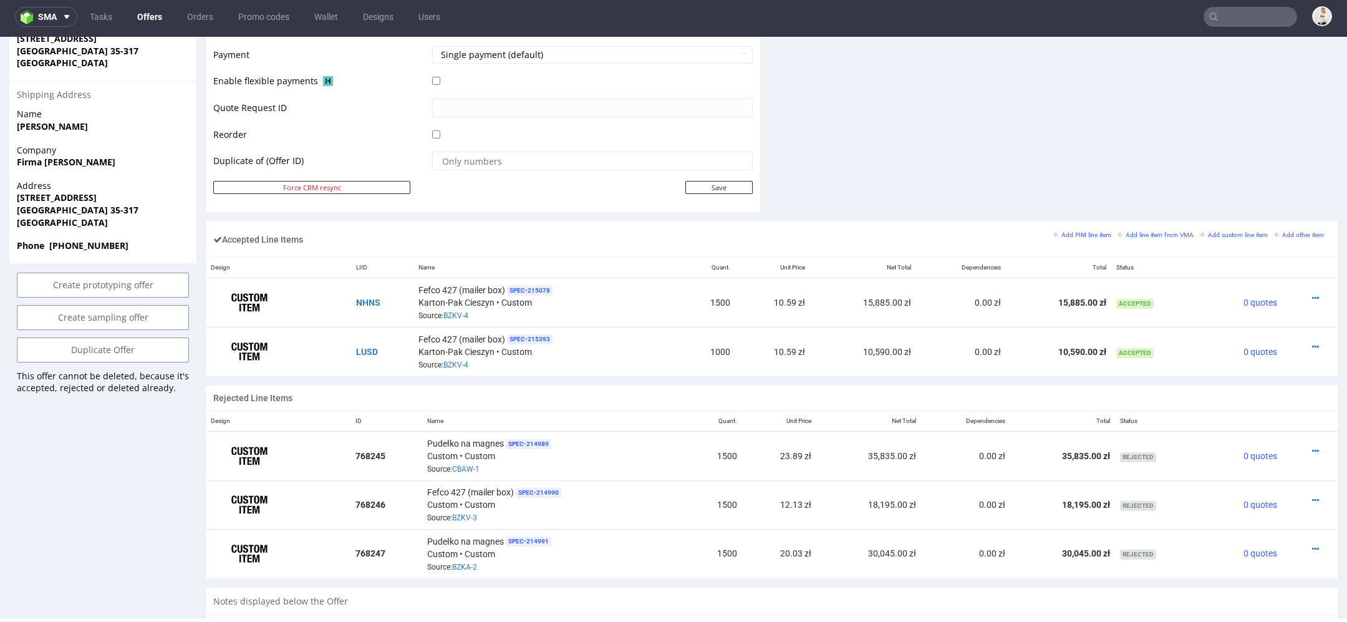
scroll to position [0, 0]
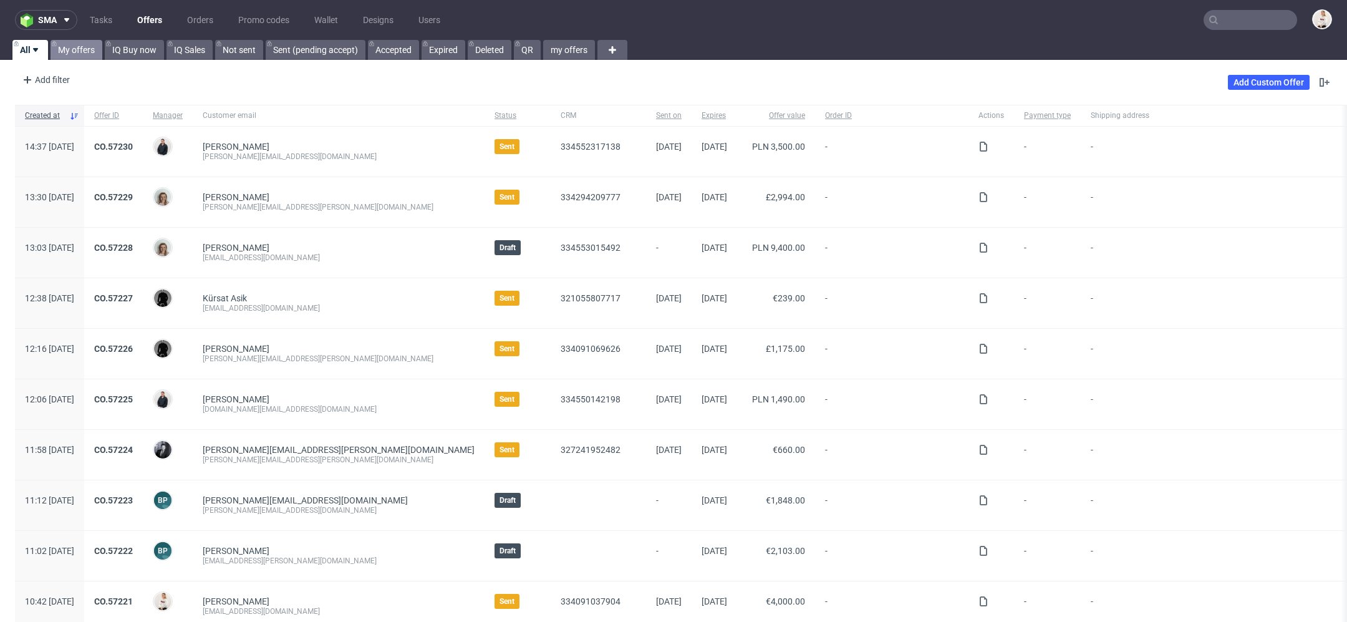
click at [81, 46] on link "My offers" at bounding box center [77, 50] width 52 height 20
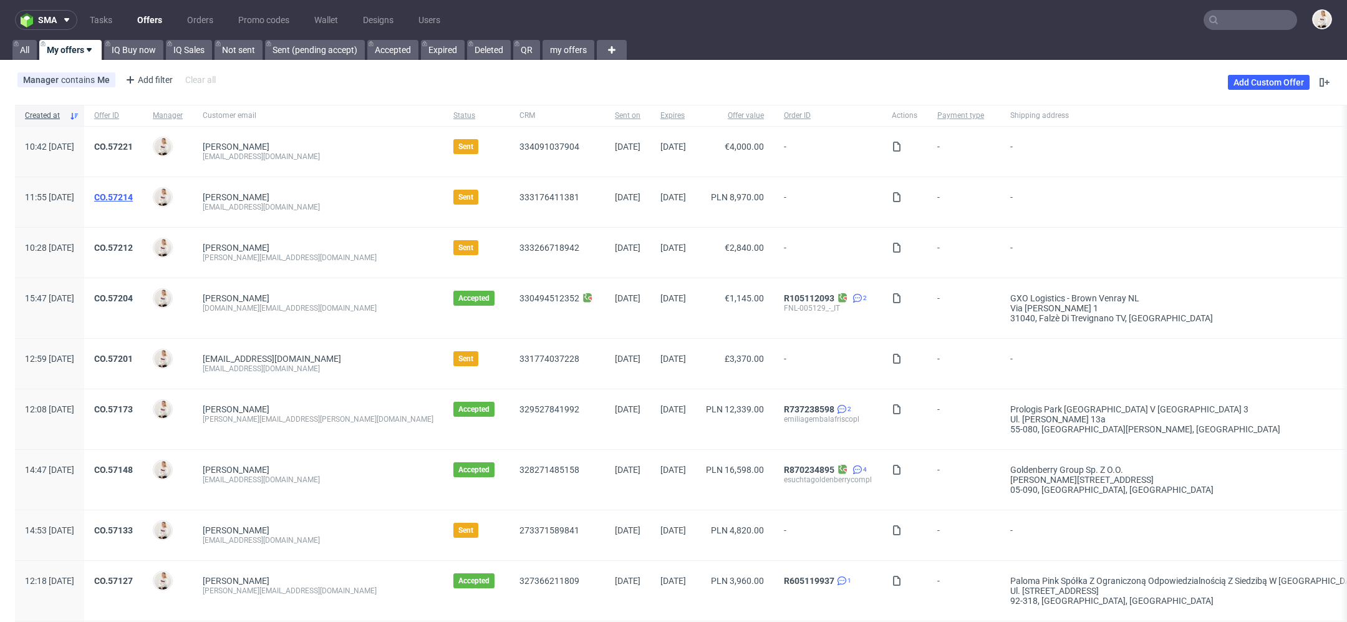
click at [133, 195] on link "CO.57214" at bounding box center [113, 197] width 39 height 10
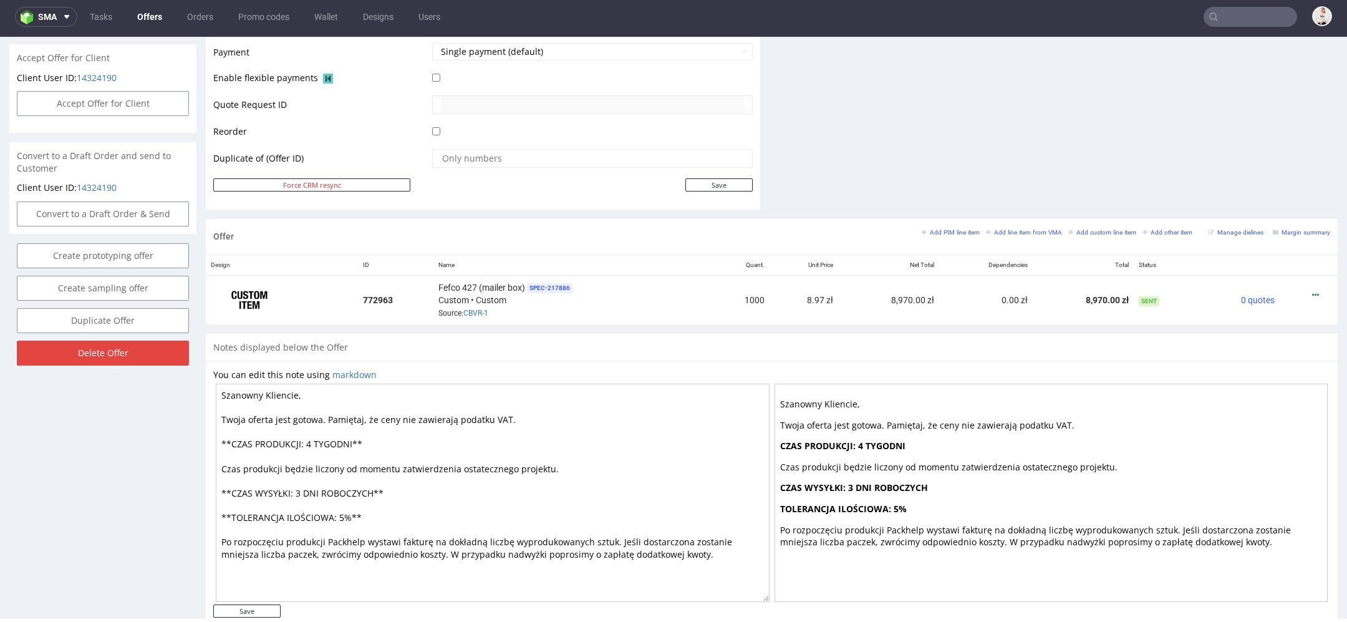
scroll to position [591, 0]
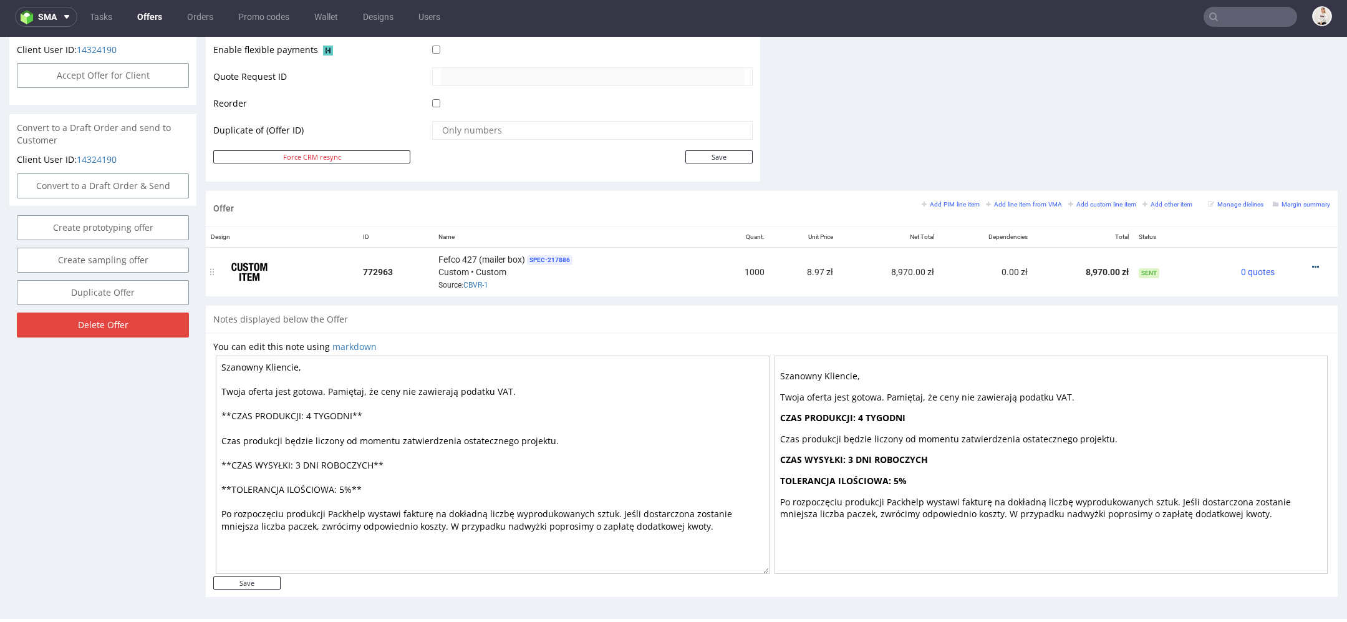
click at [1312, 263] on icon at bounding box center [1315, 267] width 7 height 9
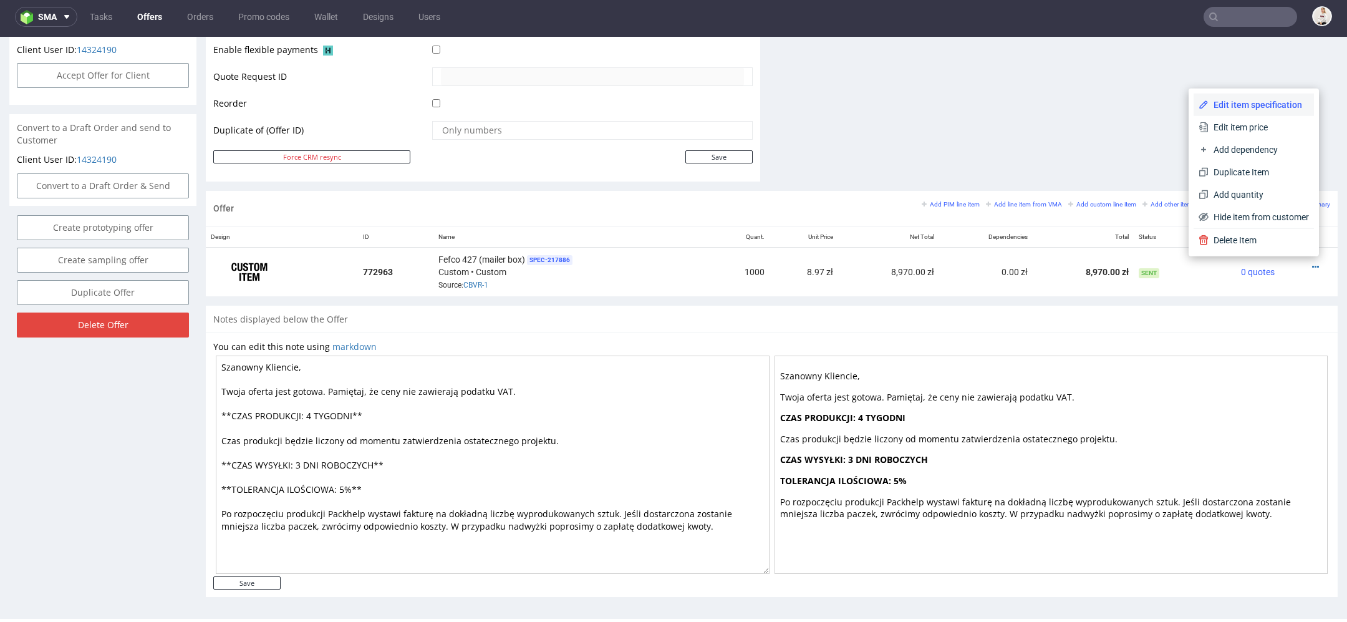
click at [1238, 105] on span "Edit item specification" at bounding box center [1258, 105] width 100 height 12
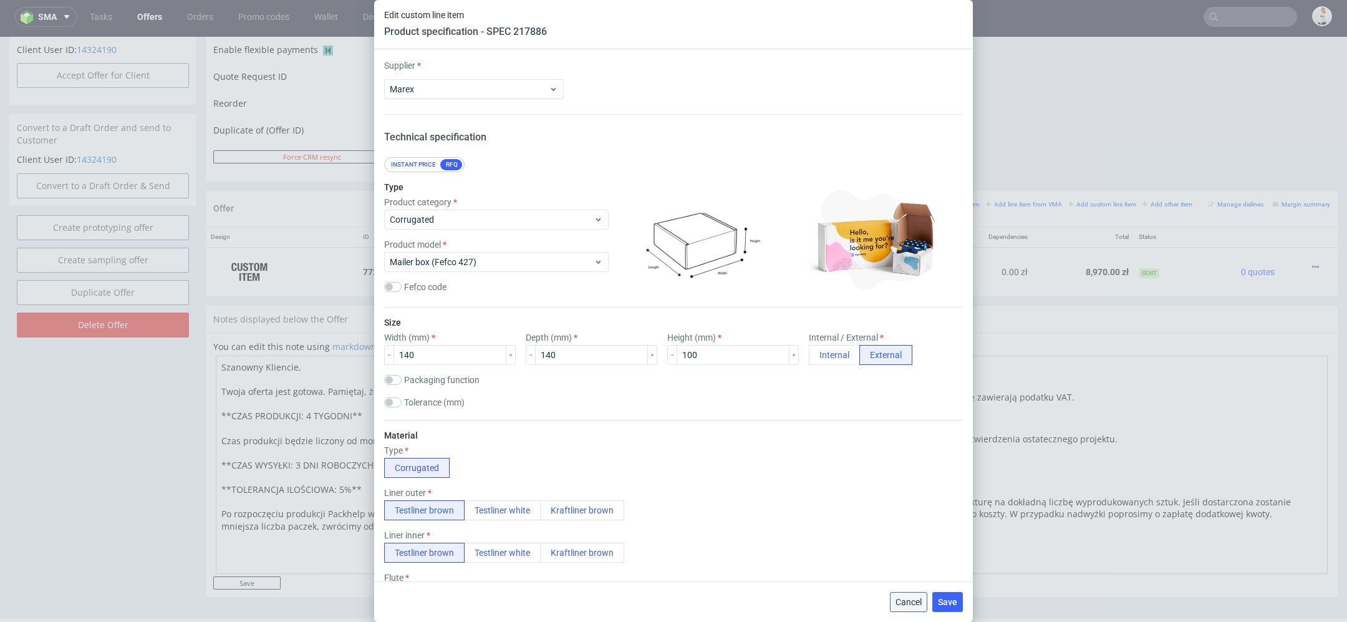
click at [918, 602] on span "Cancel" at bounding box center [908, 601] width 26 height 9
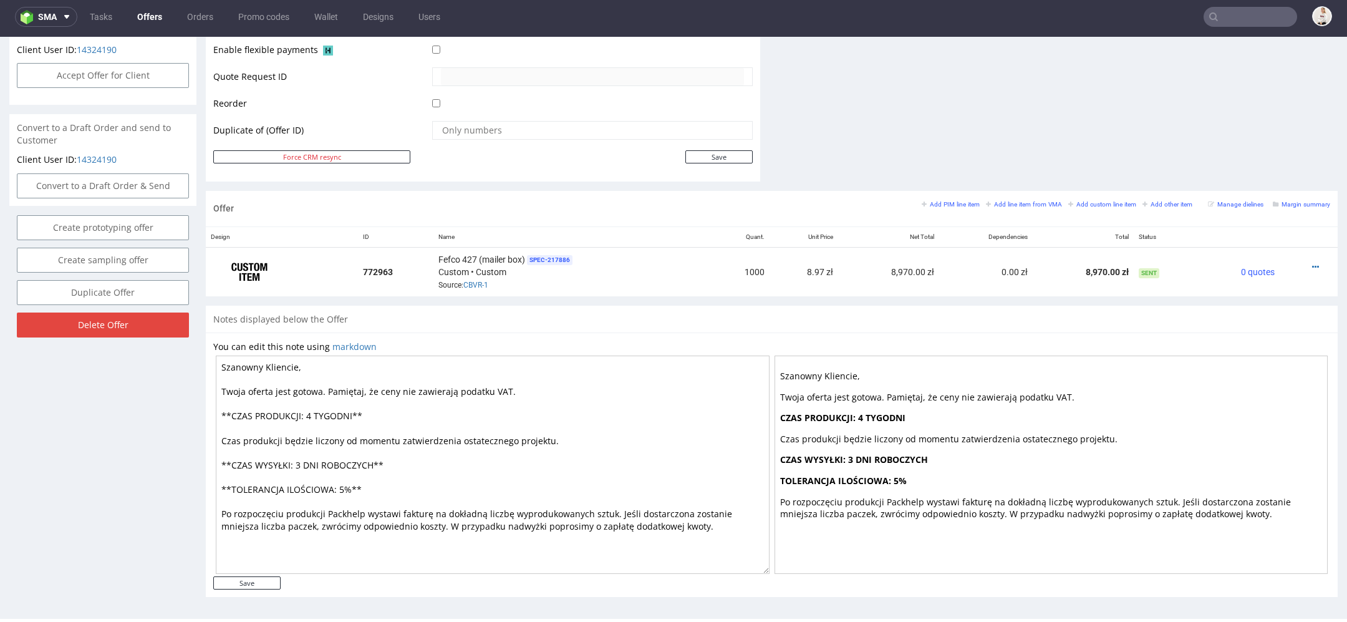
click at [963, 325] on div "Notes displayed below the Offer" at bounding box center [772, 319] width 1132 height 27
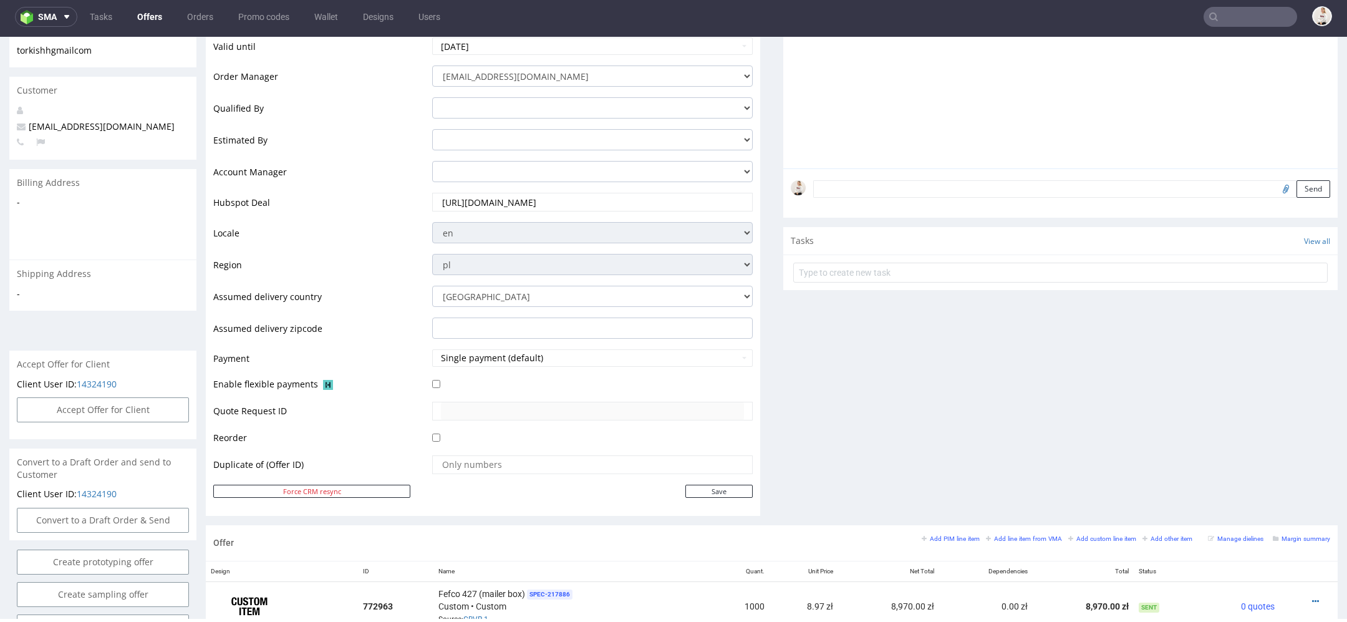
scroll to position [0, 0]
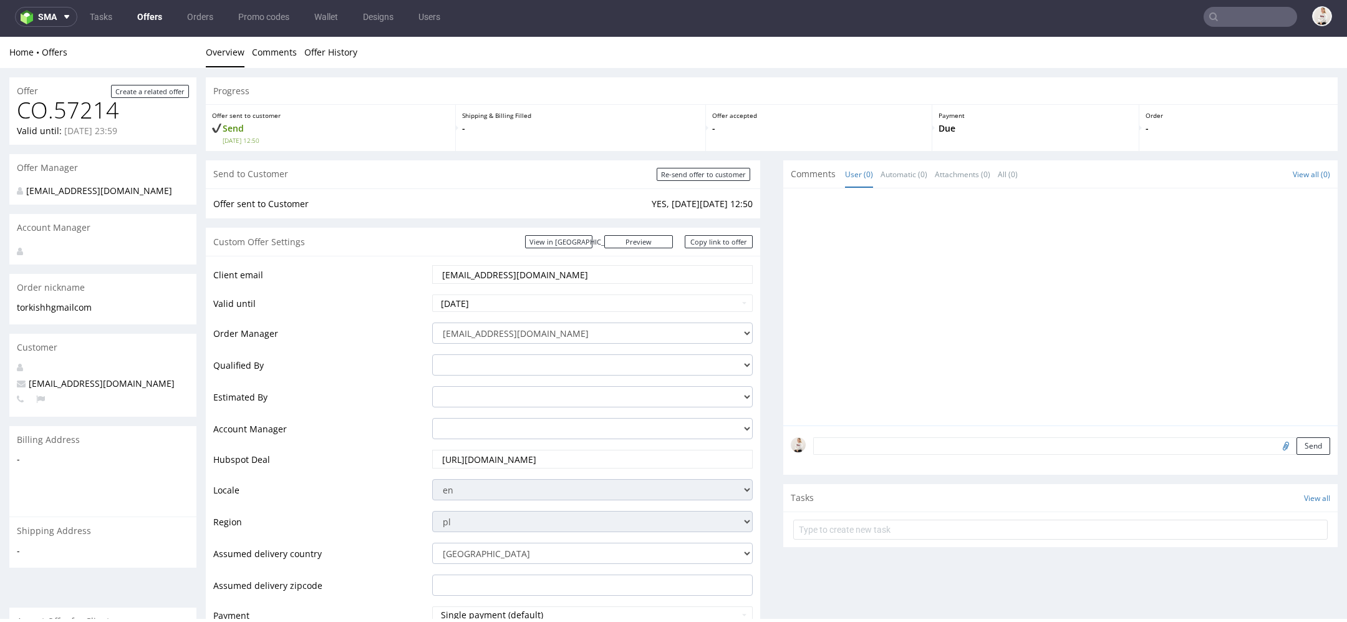
click at [152, 14] on link "Offers" at bounding box center [150, 17] width 40 height 20
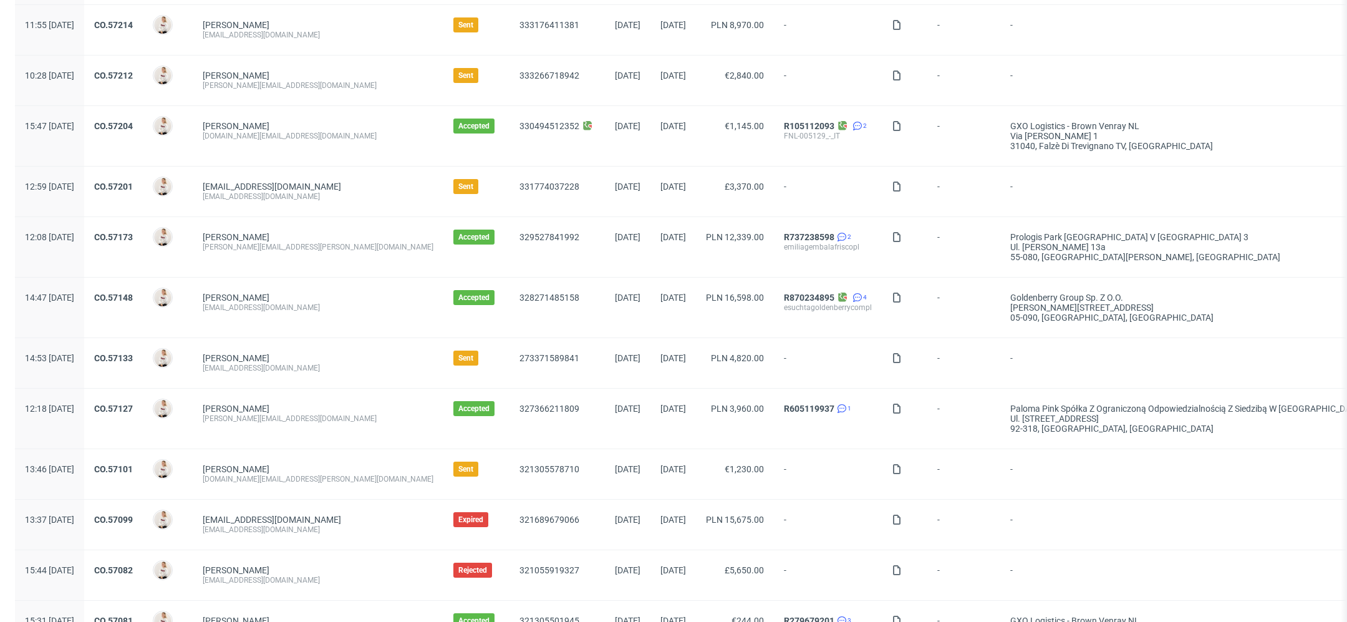
scroll to position [171, 0]
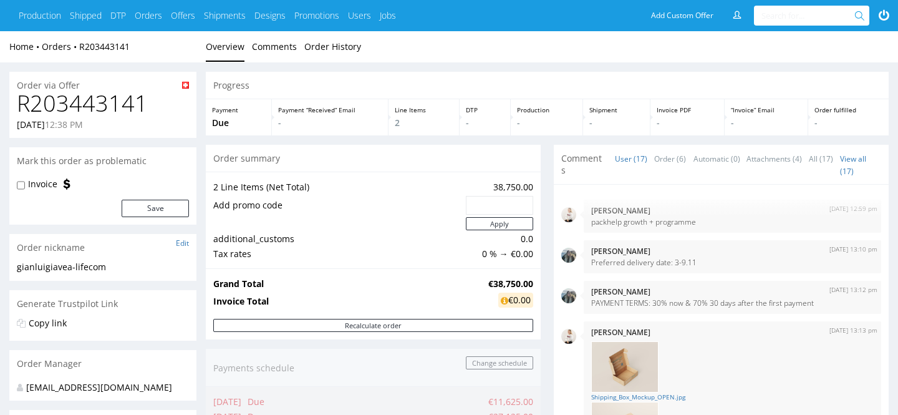
scroll to position [756, 0]
